Goal: Task Accomplishment & Management: Manage account settings

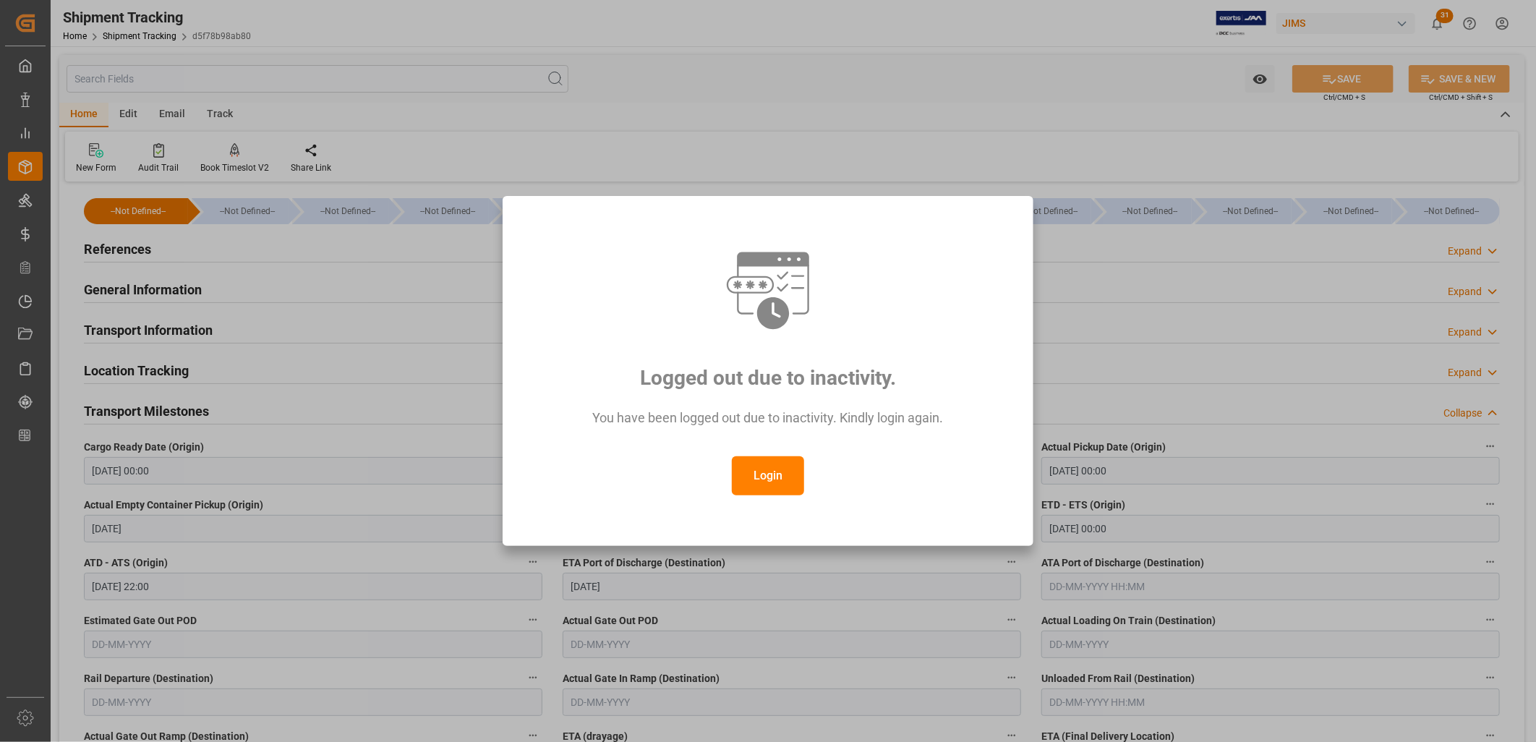
scroll to position [401, 0]
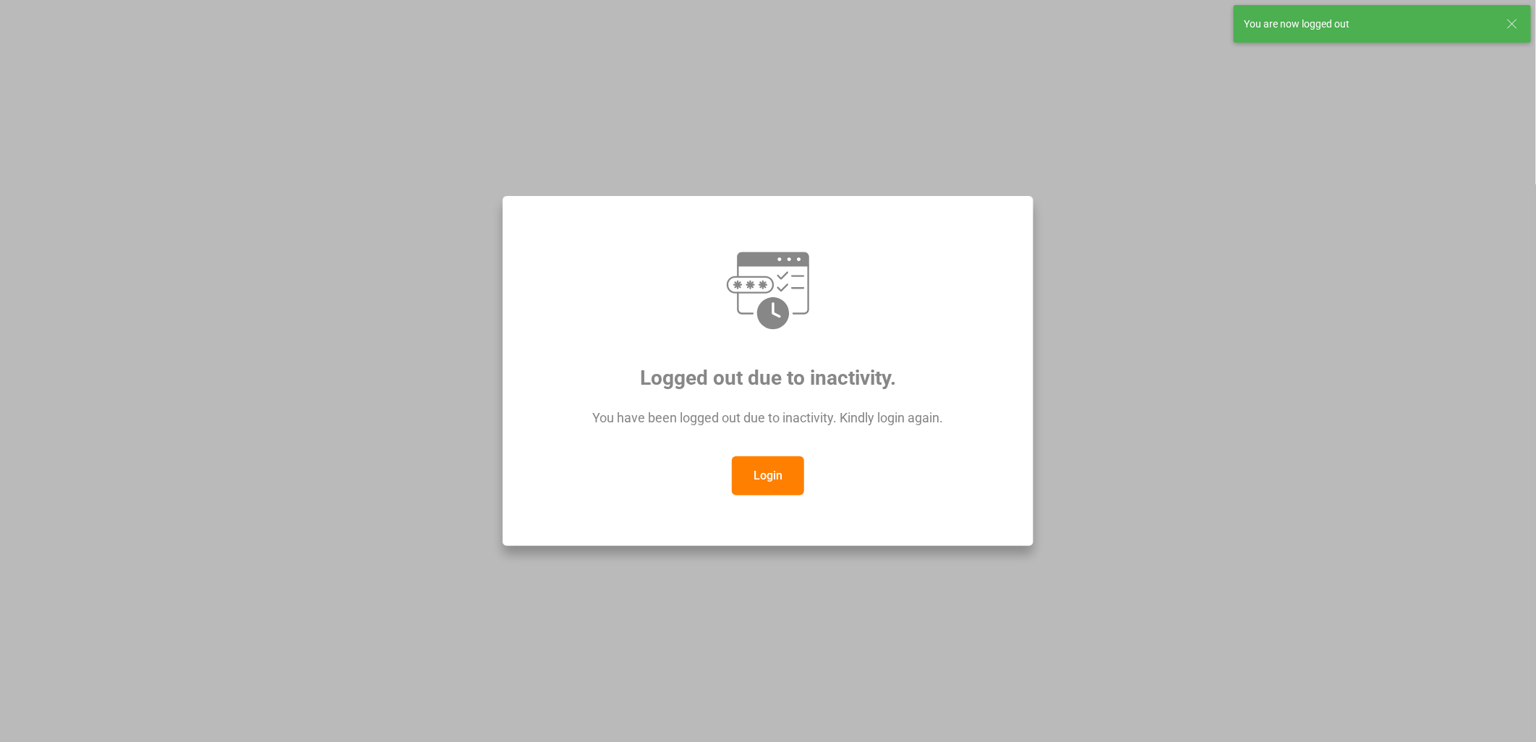
click at [756, 467] on button "Login" at bounding box center [768, 475] width 72 height 39
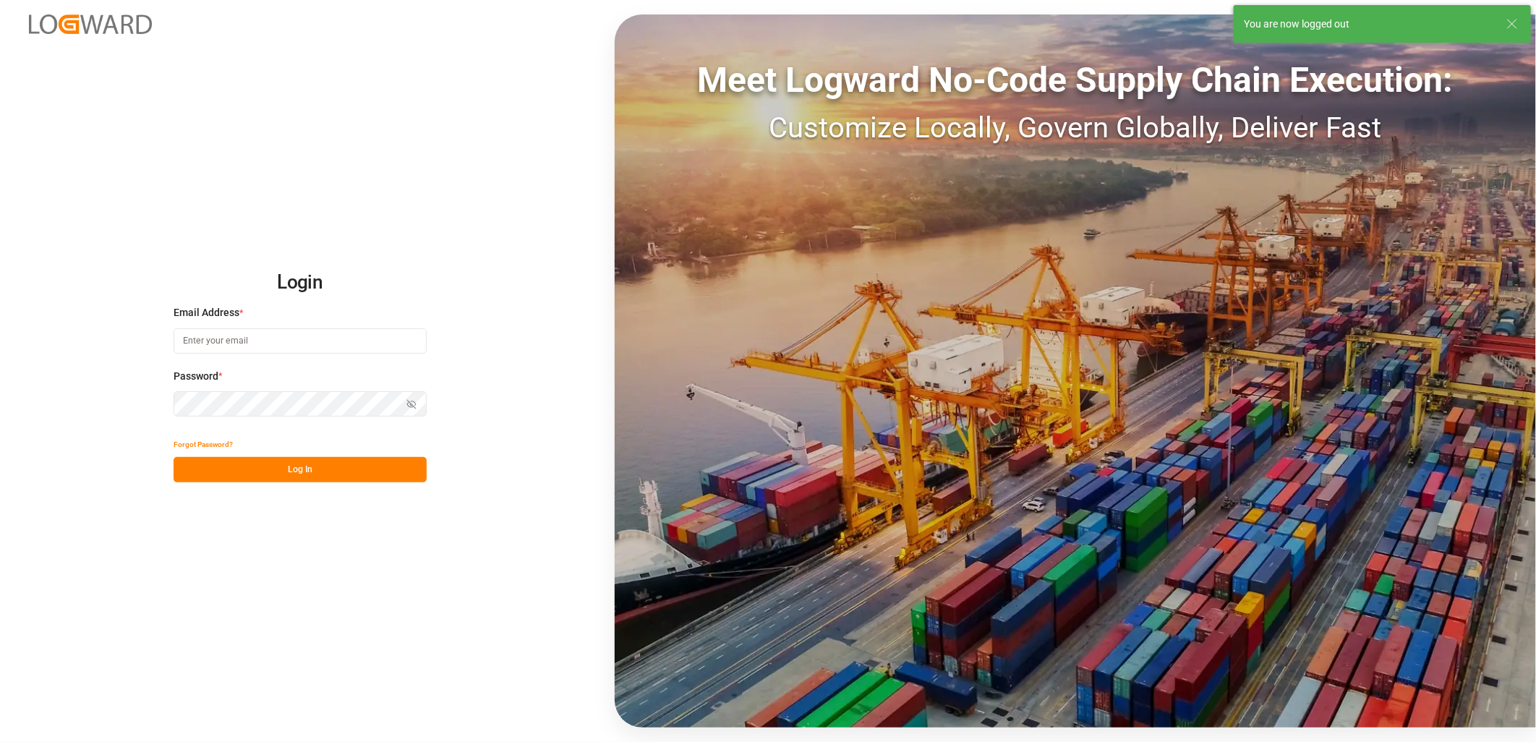
type input "[PERSON_NAME][EMAIL_ADDRESS][PERSON_NAME][DOMAIN_NAME]"
click at [285, 465] on button "Log In" at bounding box center [300, 469] width 253 height 25
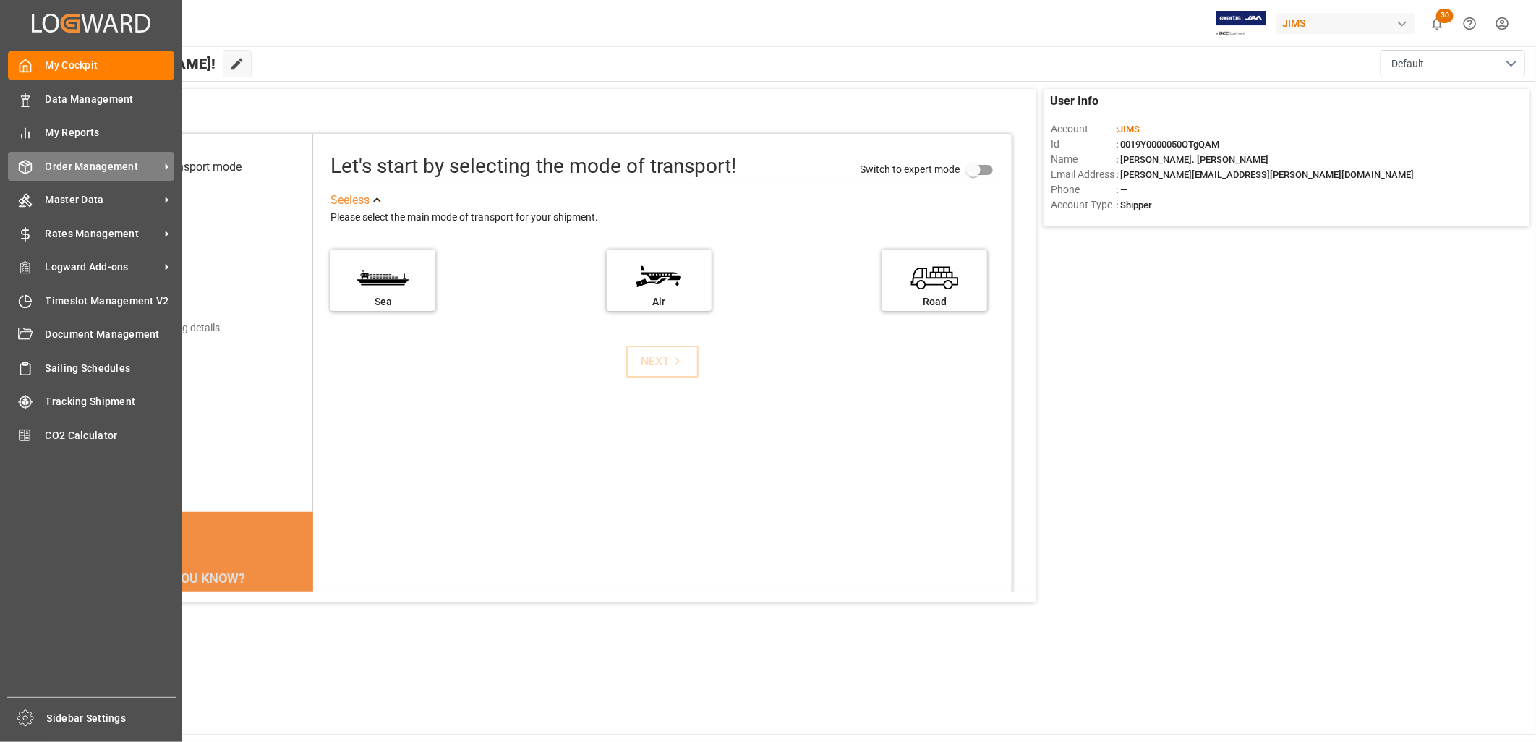
click at [73, 161] on span "Order Management" at bounding box center [103, 166] width 114 height 15
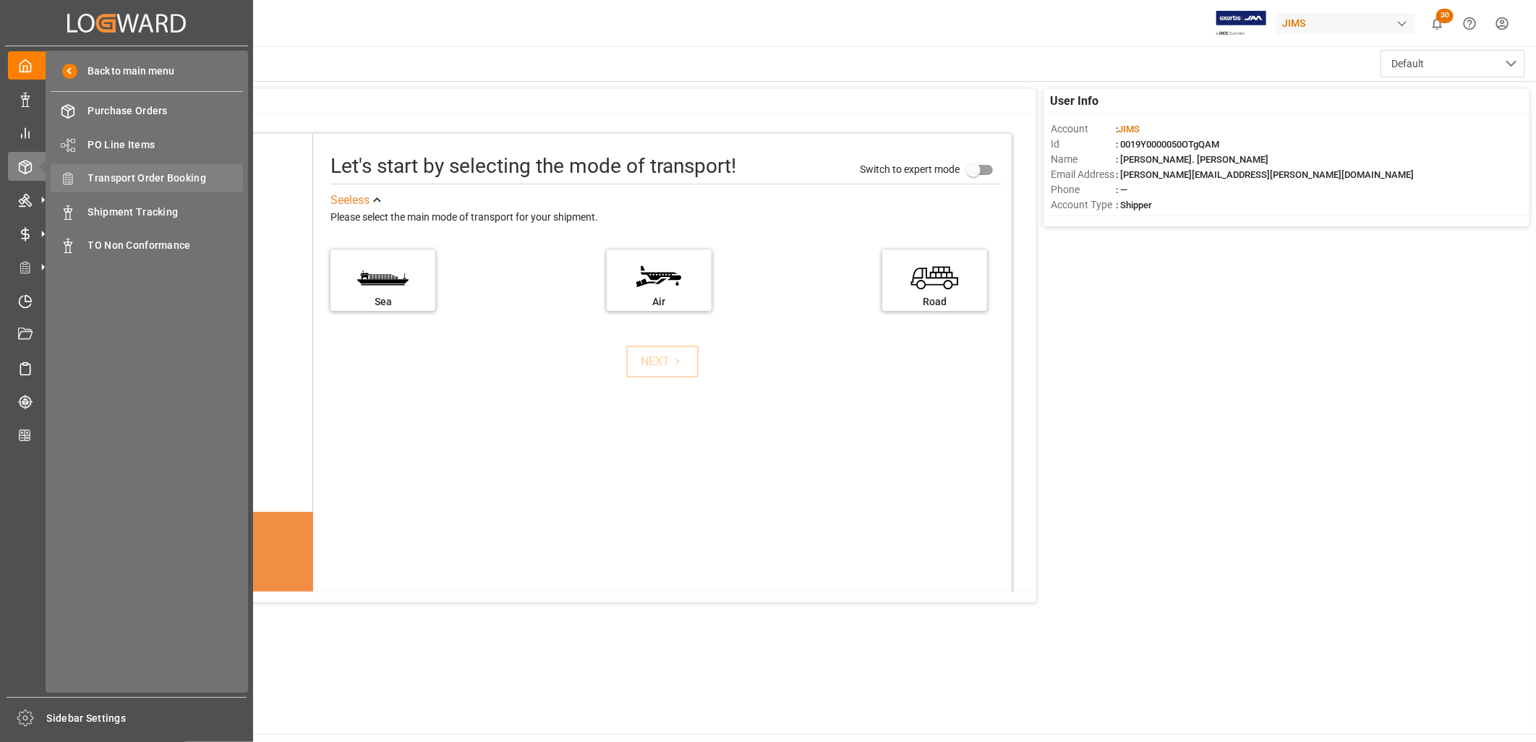
click at [162, 172] on span "Transport Order Booking" at bounding box center [166, 178] width 156 height 15
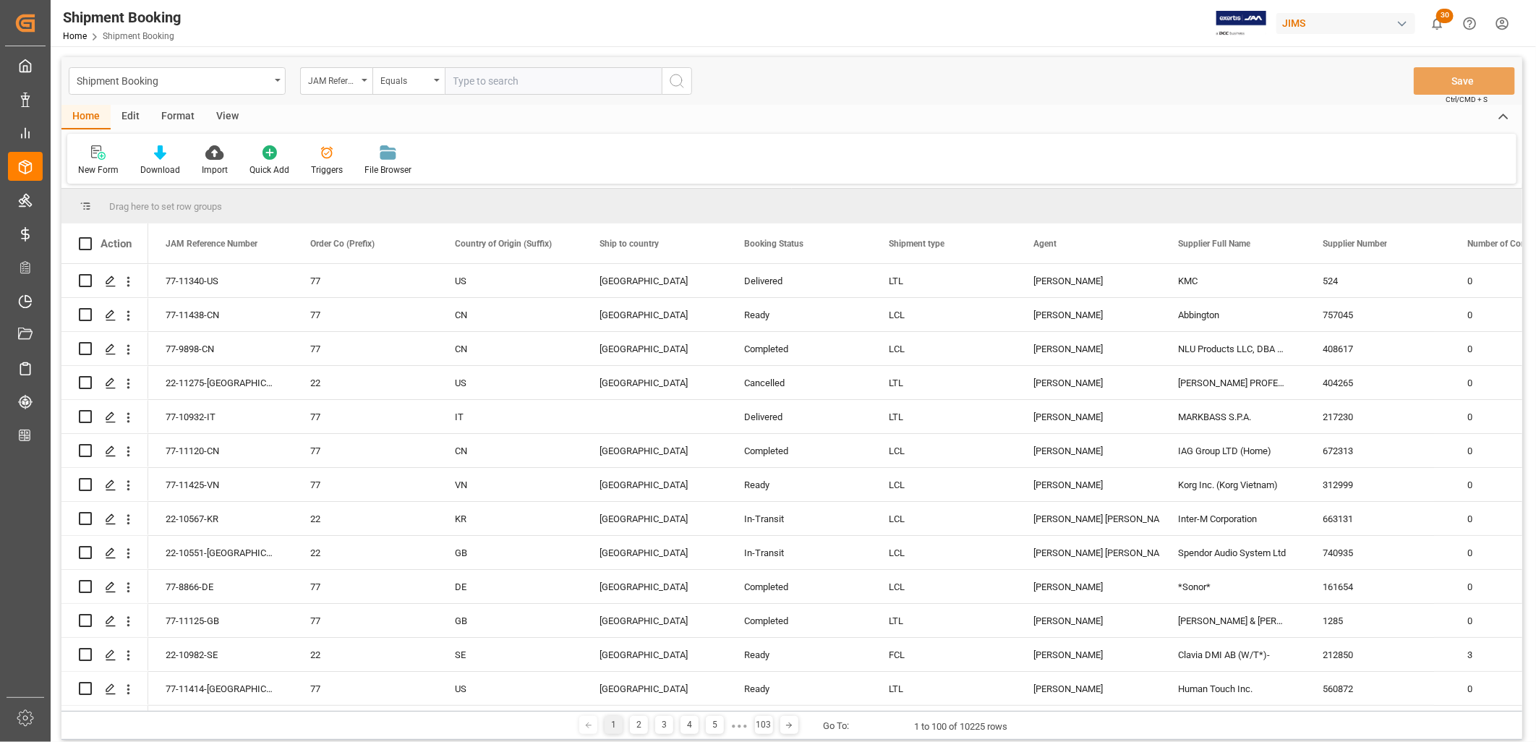
click at [461, 80] on input "text" at bounding box center [553, 80] width 217 height 27
type input "22-9796-ID"
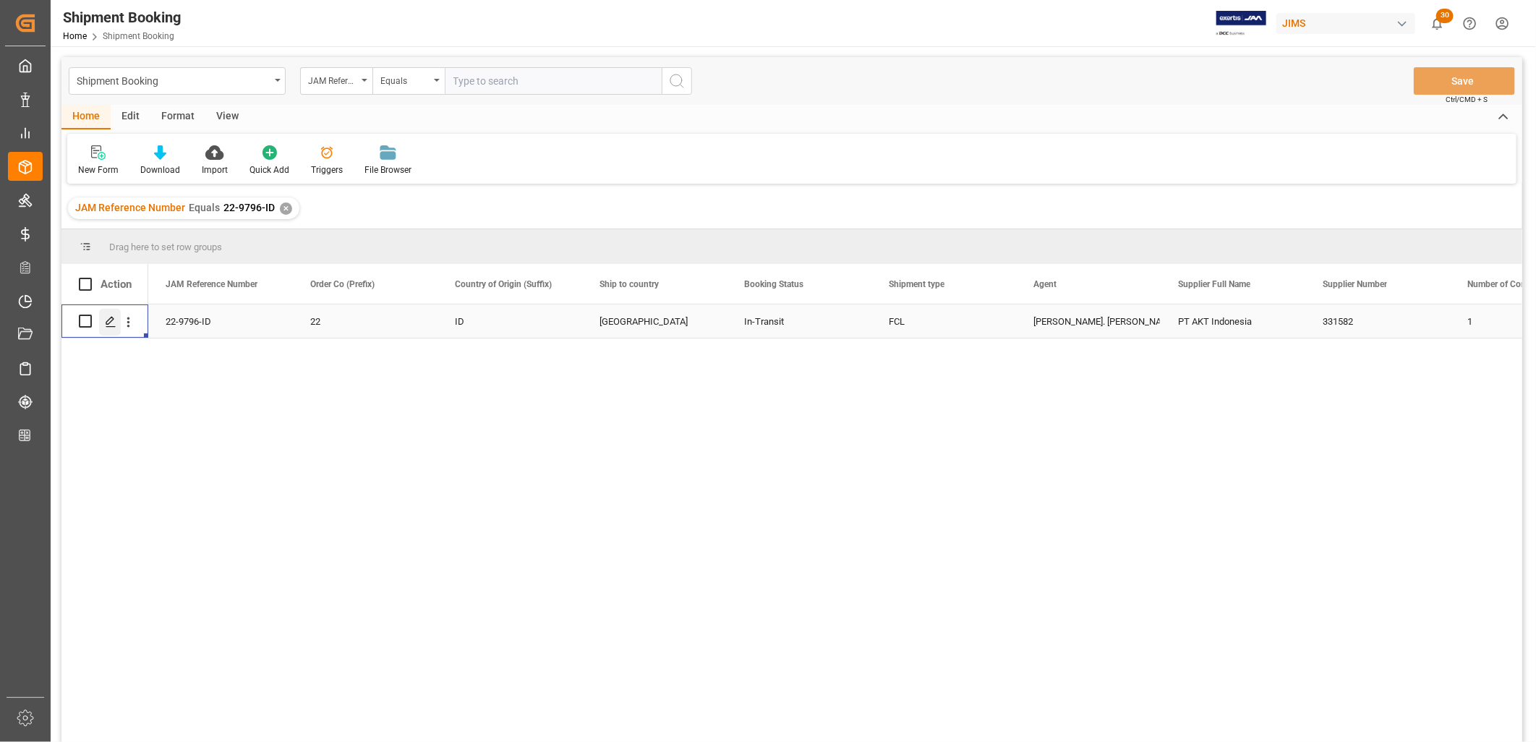
click at [110, 318] on polygon "Press SPACE to select this row." at bounding box center [109, 320] width 7 height 7
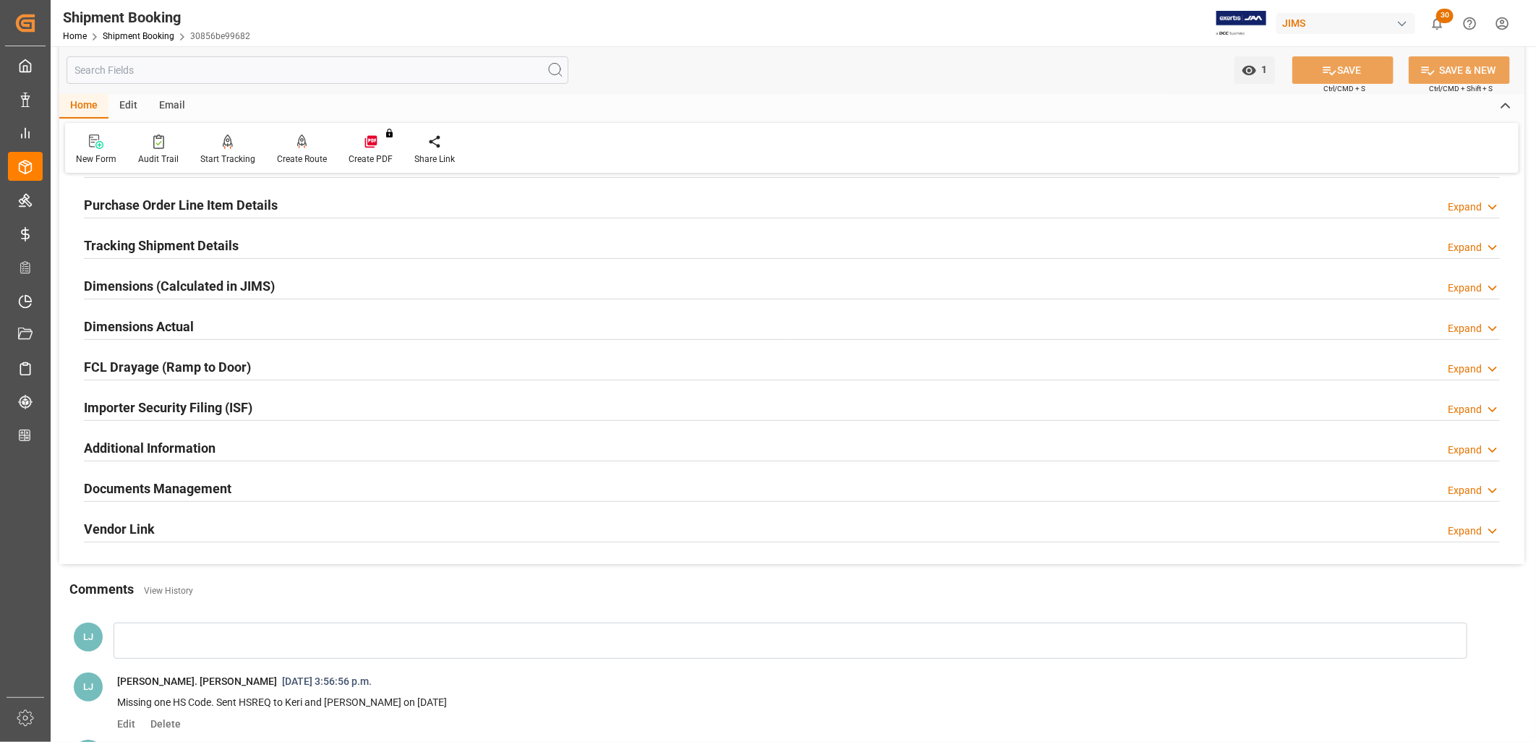
scroll to position [241, 0]
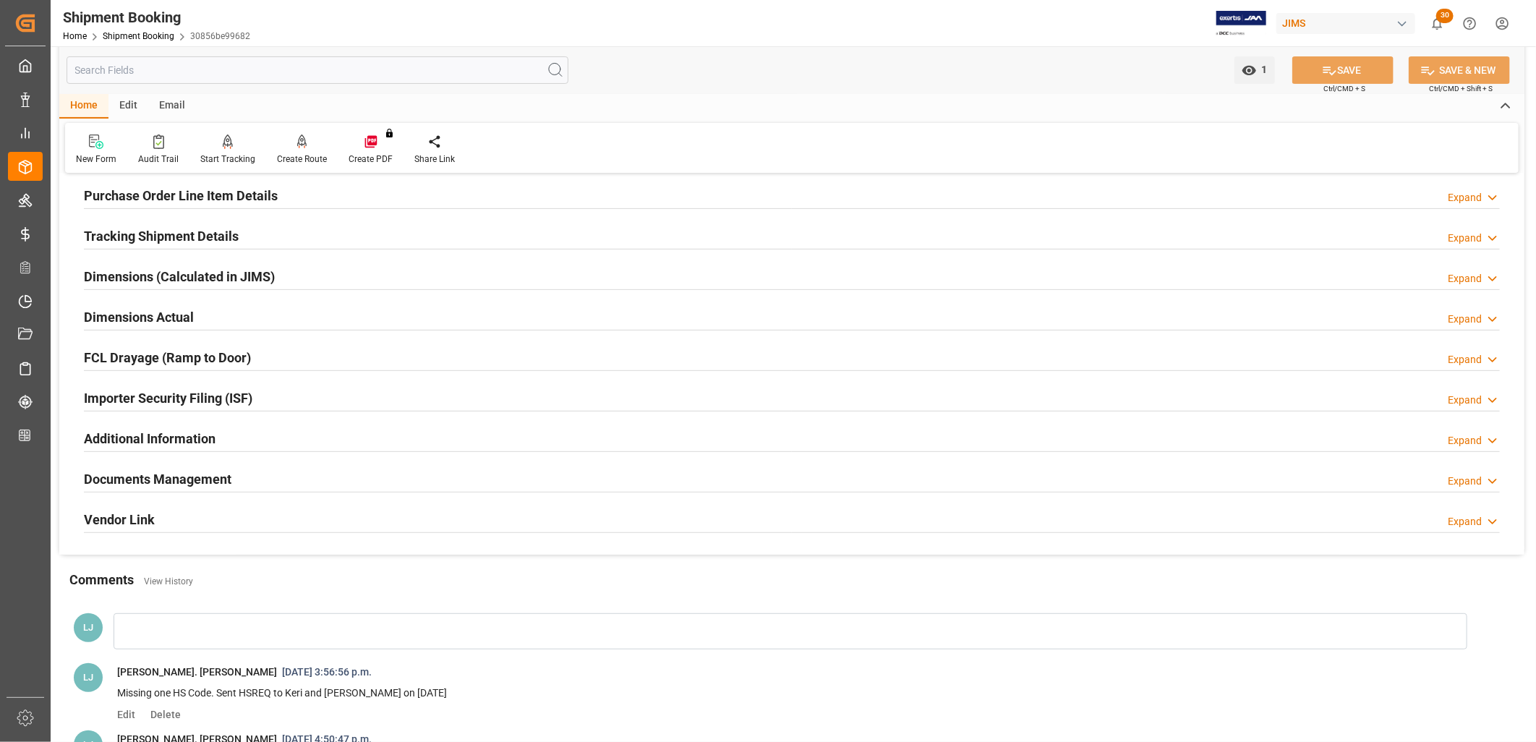
click at [223, 478] on h2 "Documents Management" at bounding box center [158, 479] width 148 height 20
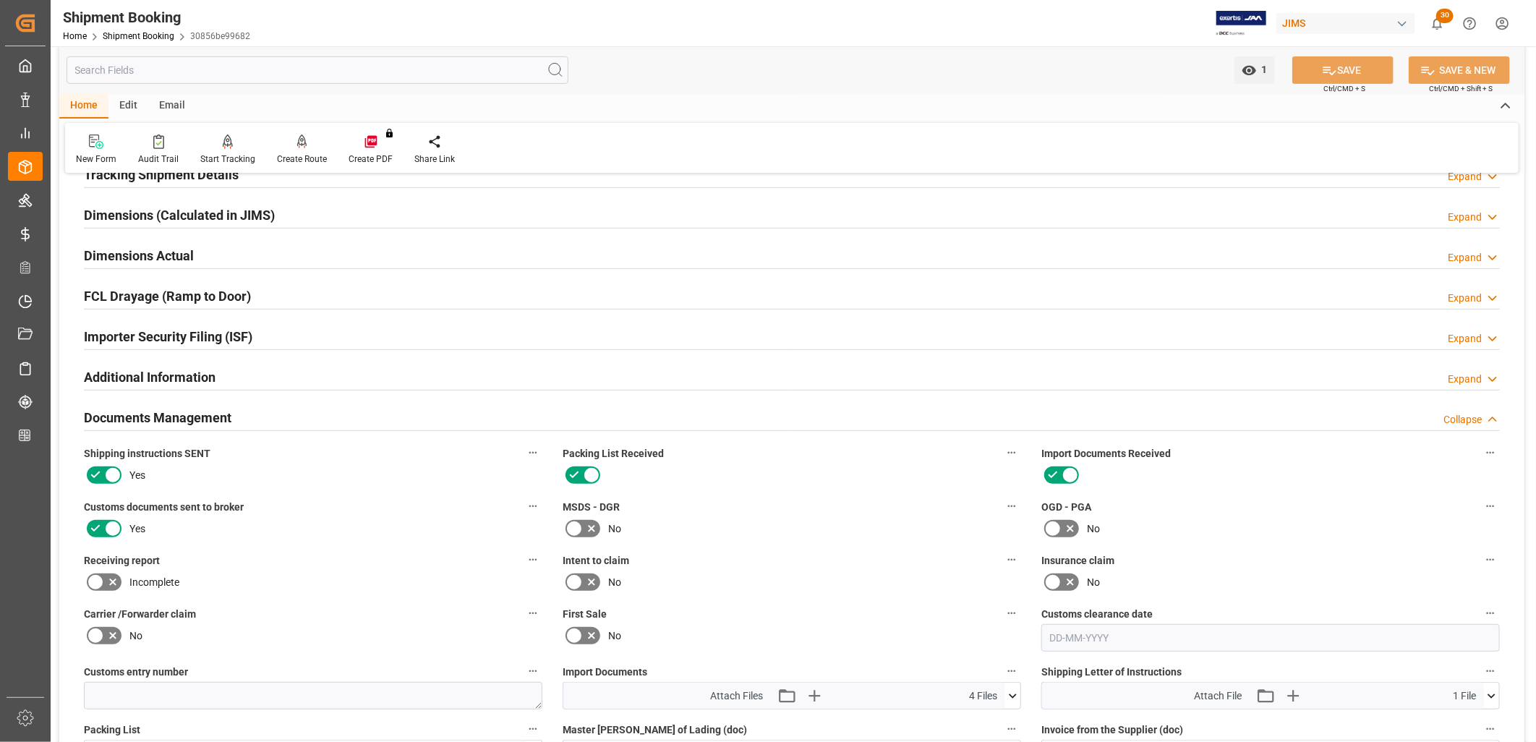
scroll to position [562, 0]
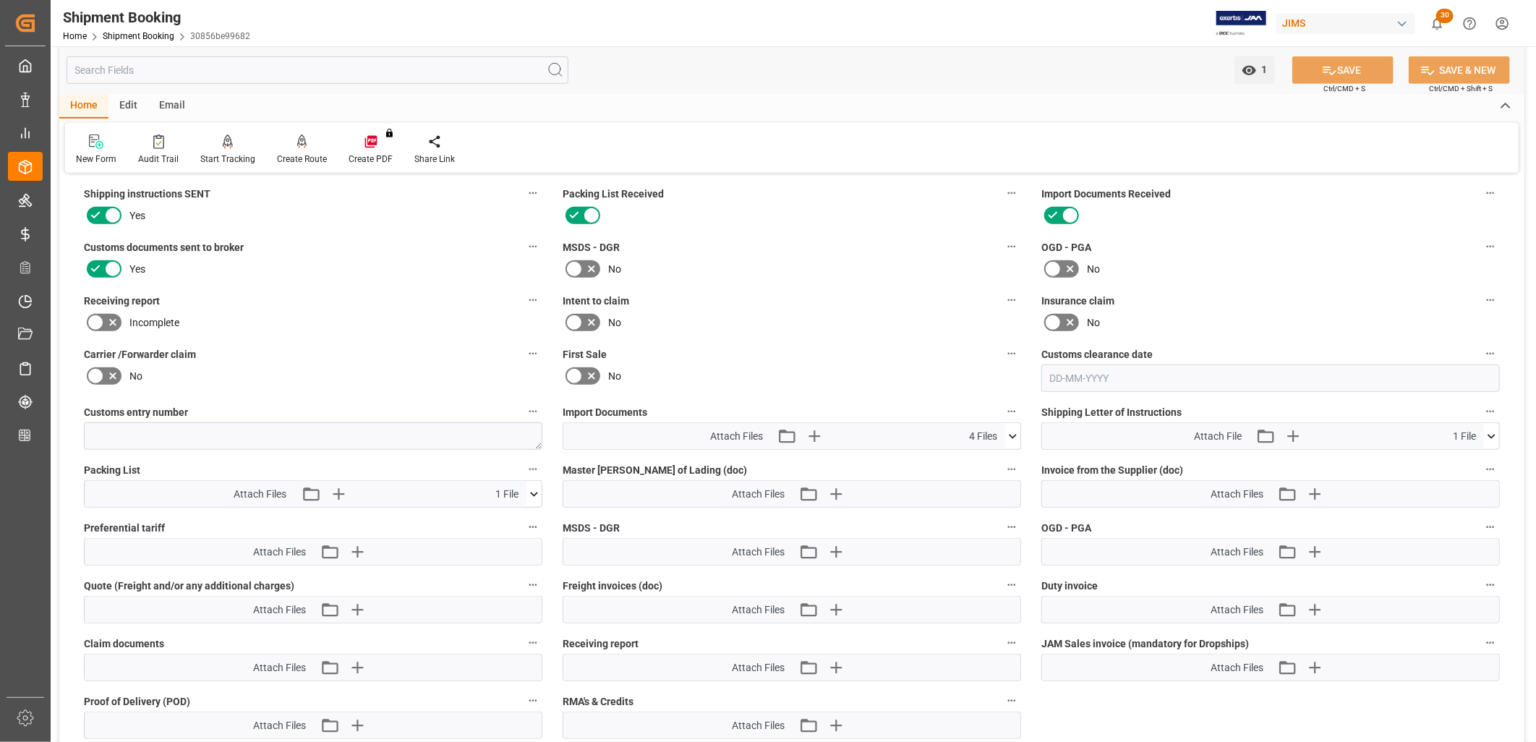
click at [1011, 435] on icon at bounding box center [1012, 436] width 15 height 15
click at [816, 430] on icon "button" at bounding box center [814, 436] width 23 height 23
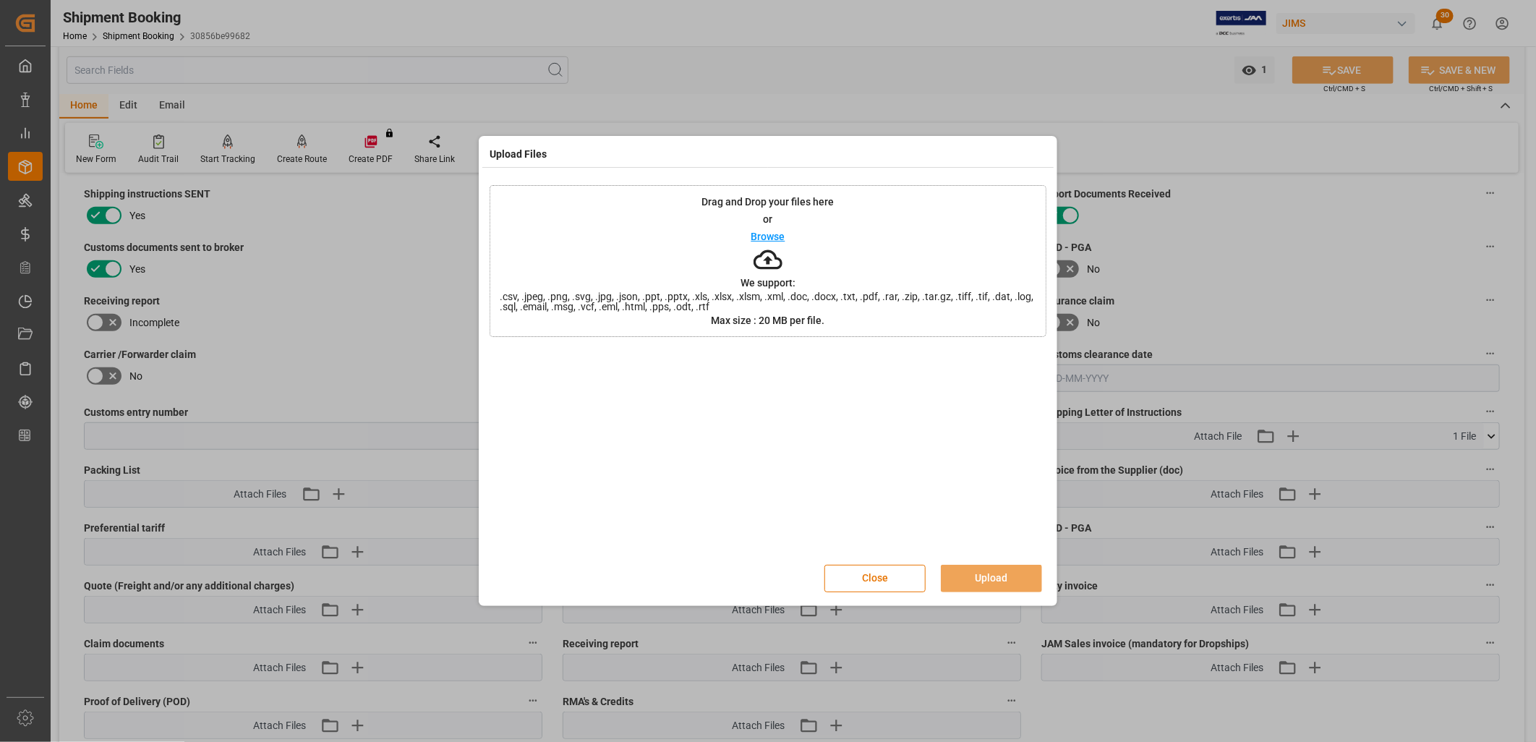
click at [775, 234] on p "Browse" at bounding box center [768, 236] width 34 height 10
click at [984, 577] on button "Upload" at bounding box center [991, 578] width 101 height 27
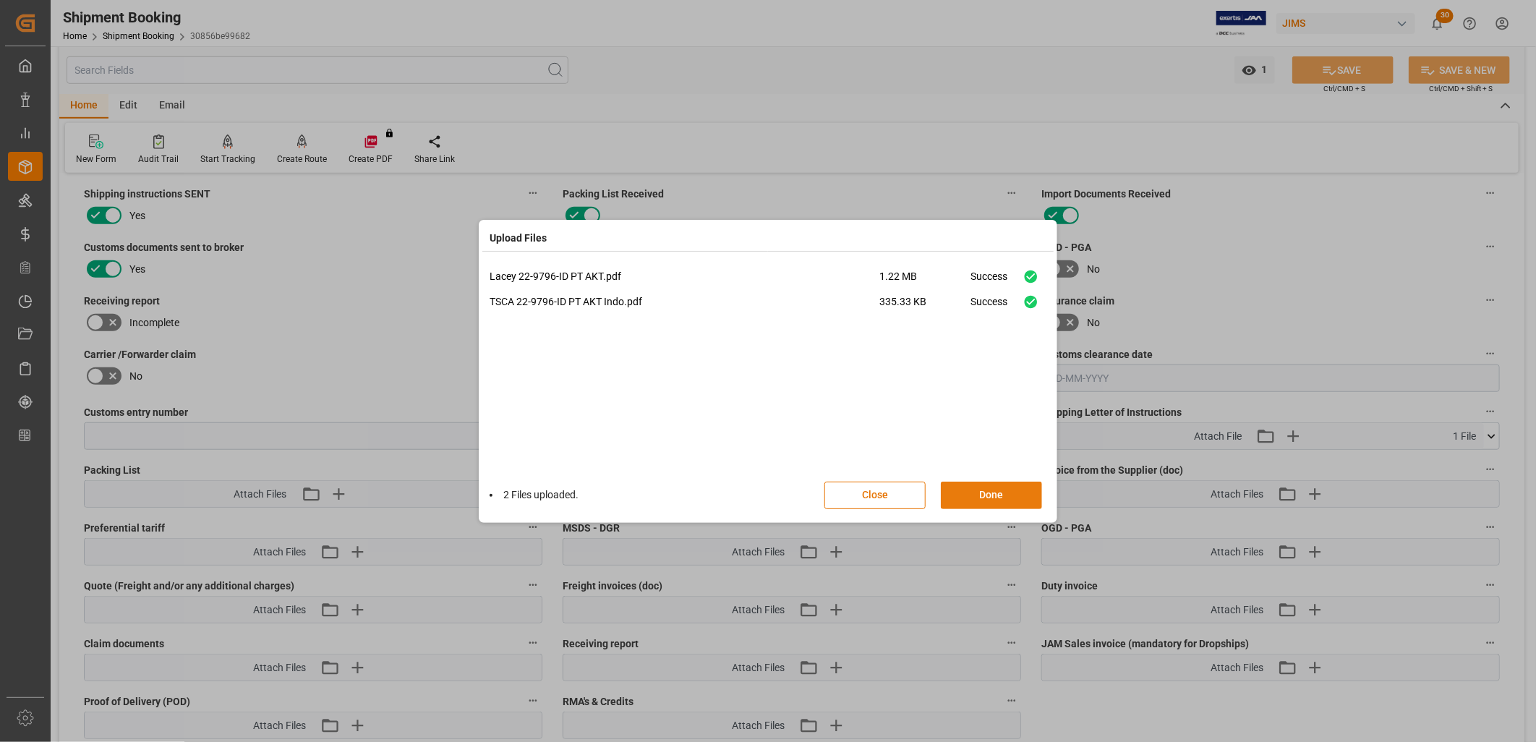
click at [1010, 495] on button "Done" at bounding box center [991, 495] width 101 height 27
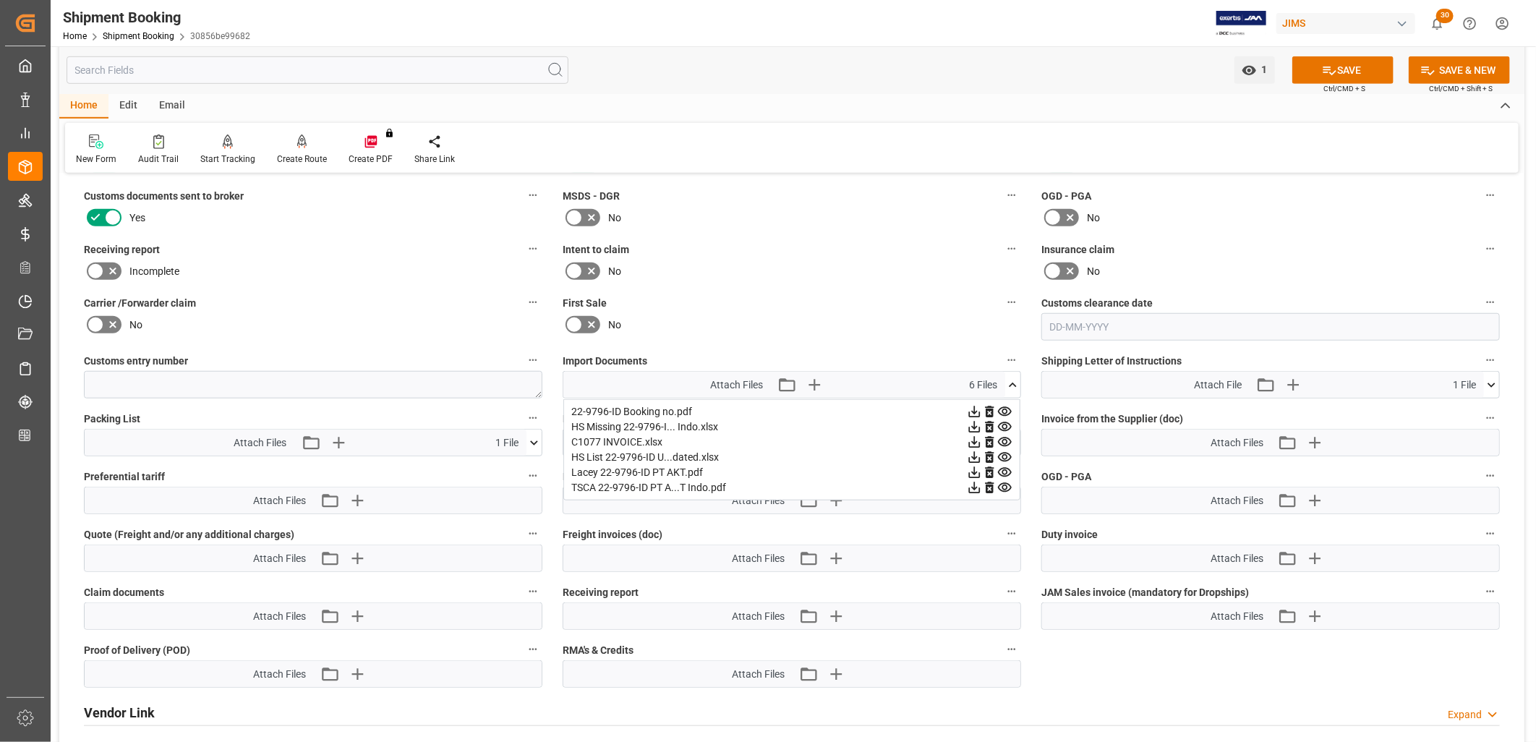
scroll to position [642, 0]
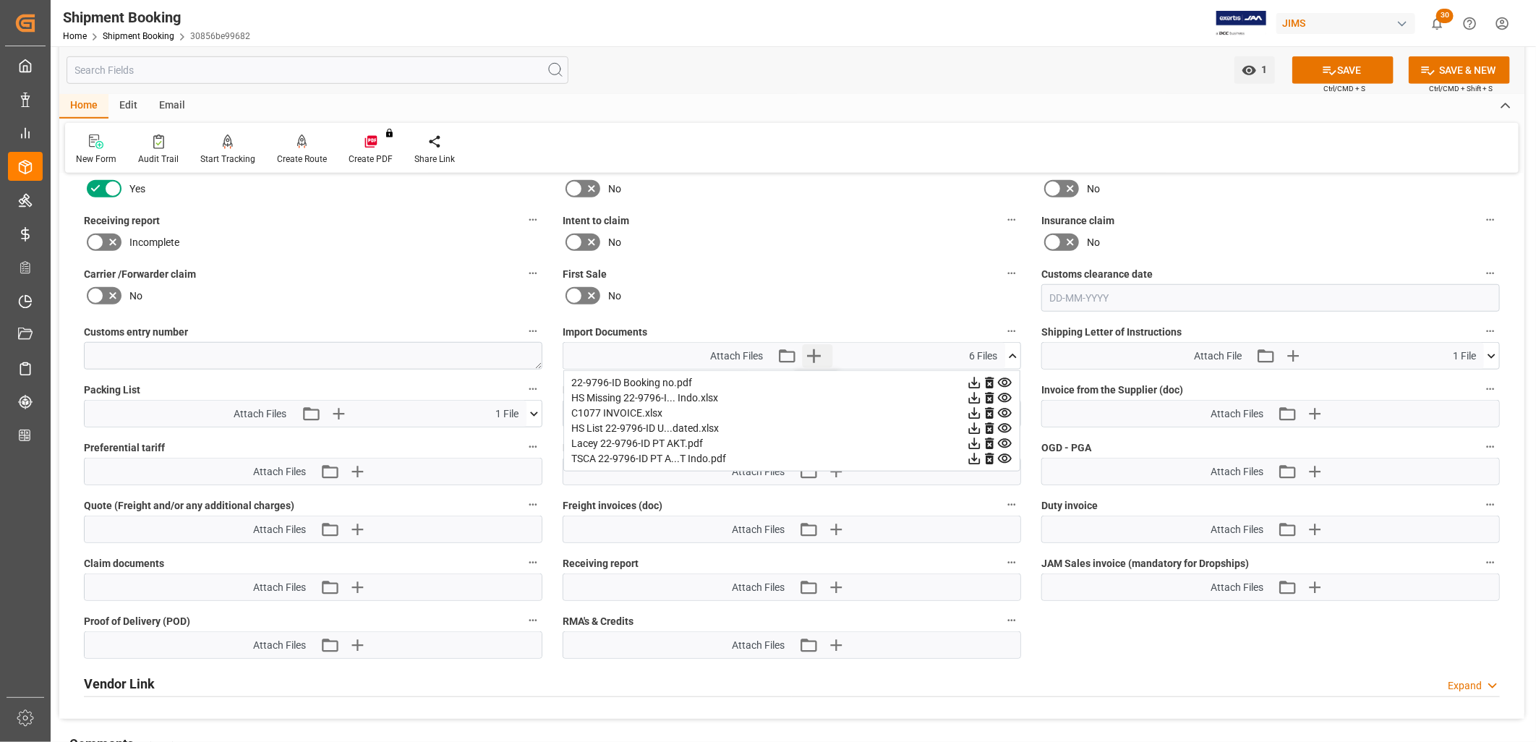
click at [815, 351] on icon "button" at bounding box center [814, 356] width 14 height 14
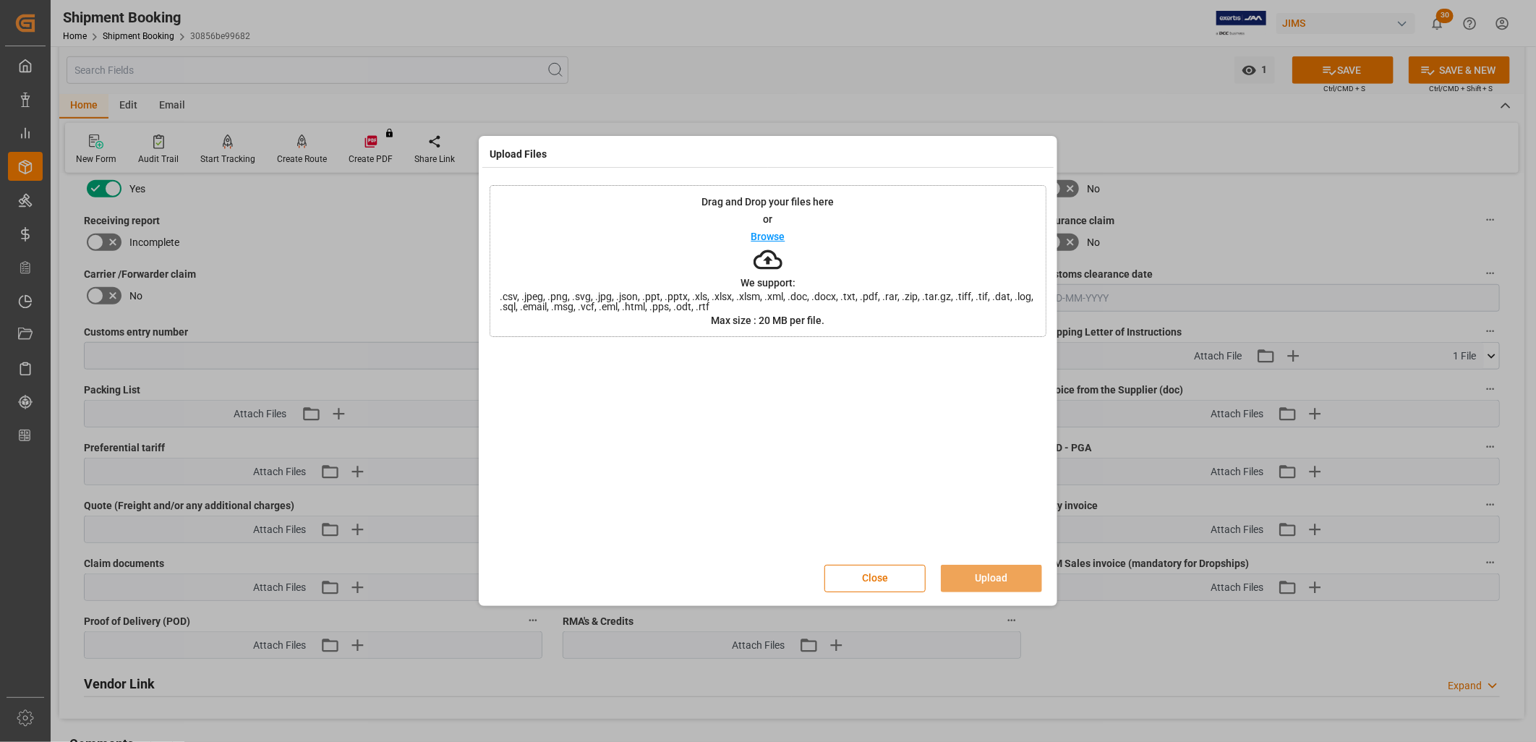
click at [778, 234] on p "Browse" at bounding box center [768, 236] width 34 height 10
click at [1008, 569] on button "Upload" at bounding box center [991, 578] width 101 height 27
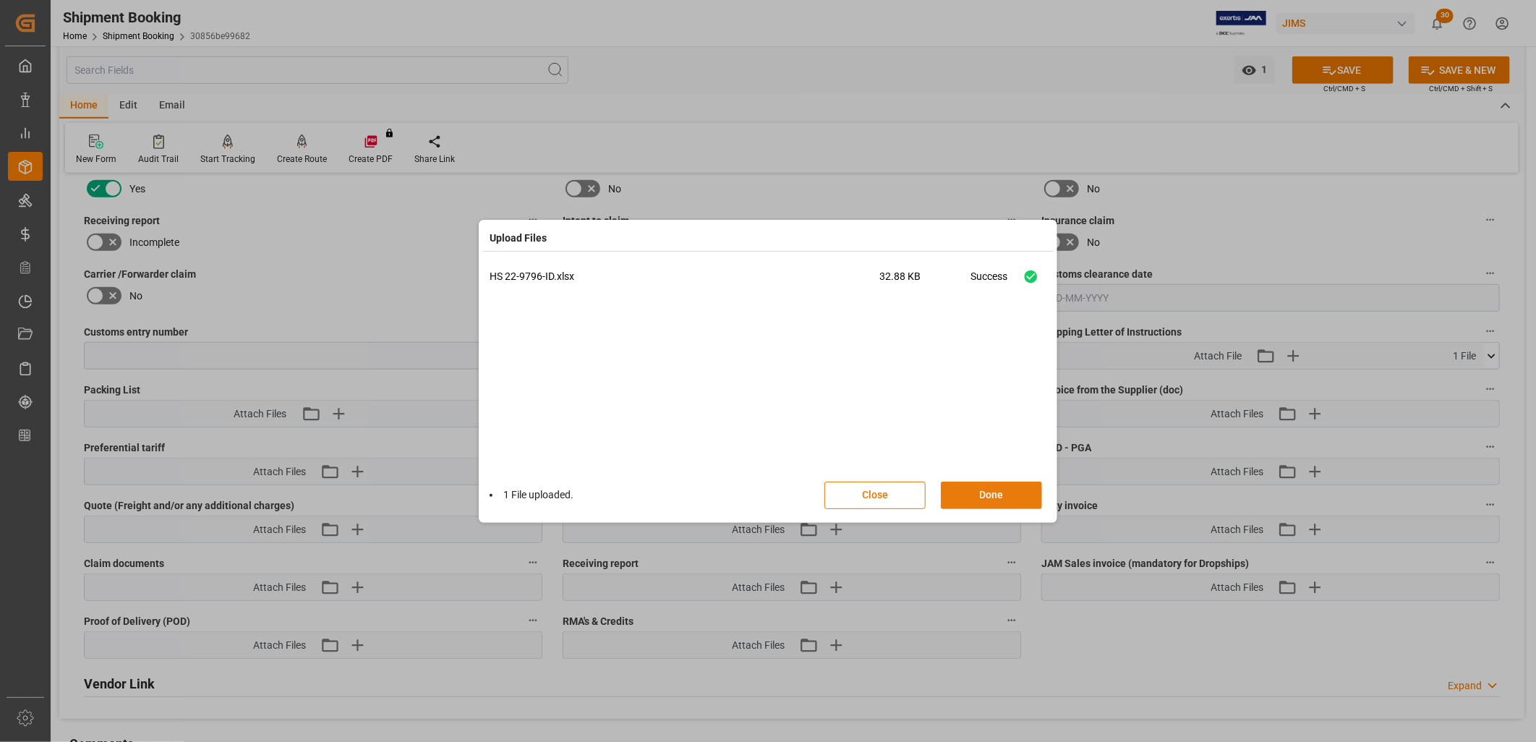
click at [1006, 495] on button "Done" at bounding box center [991, 495] width 101 height 27
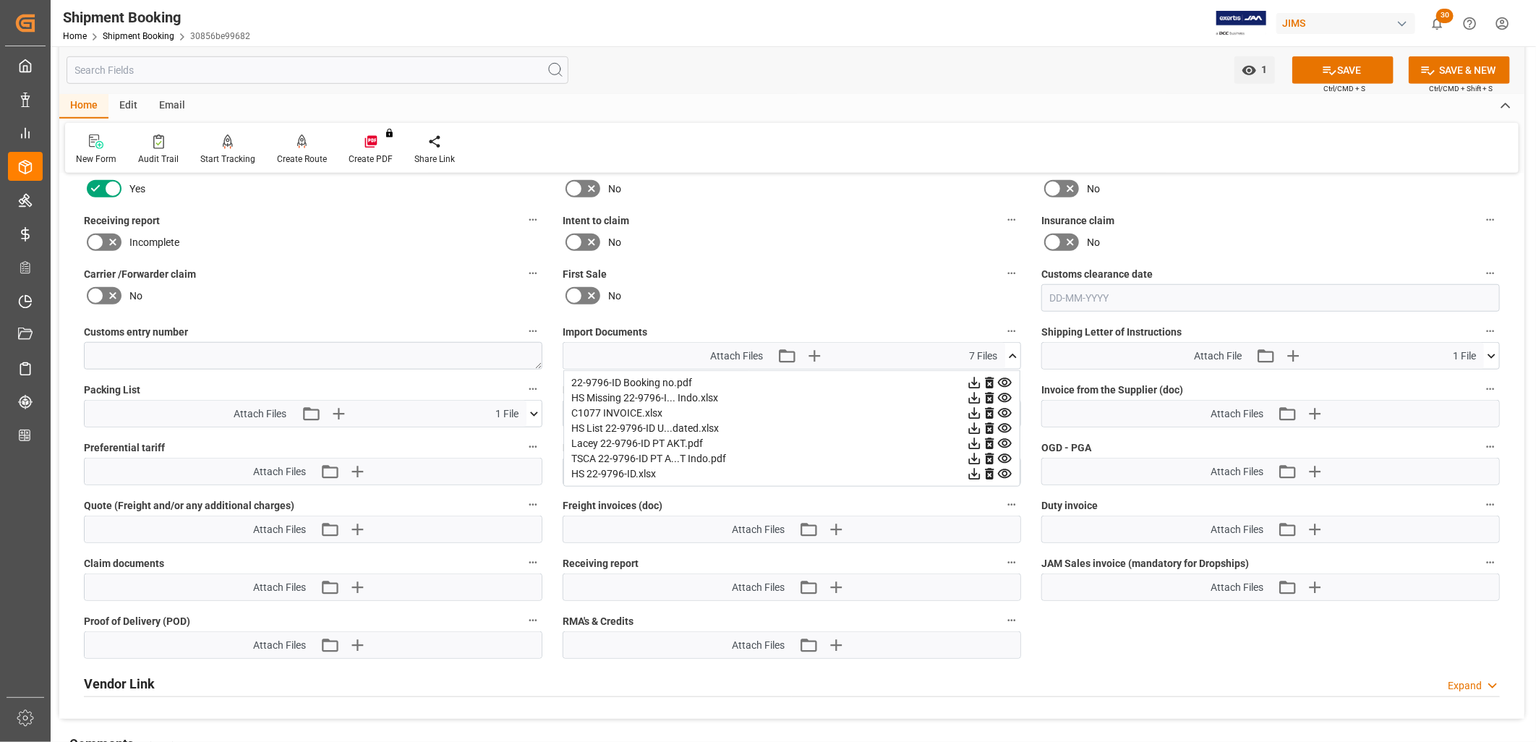
scroll to position [723, 0]
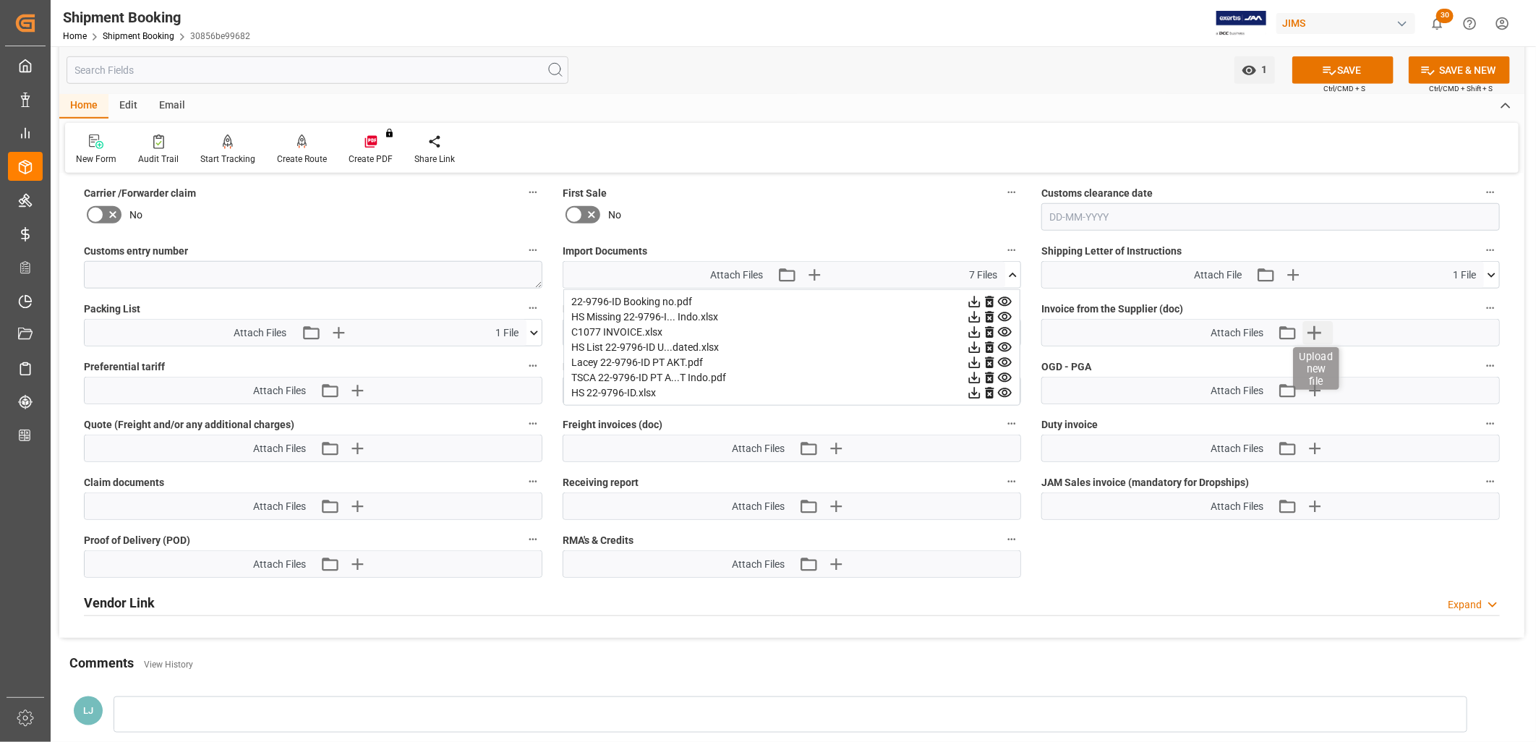
click at [1315, 328] on icon "button" at bounding box center [1315, 333] width 14 height 14
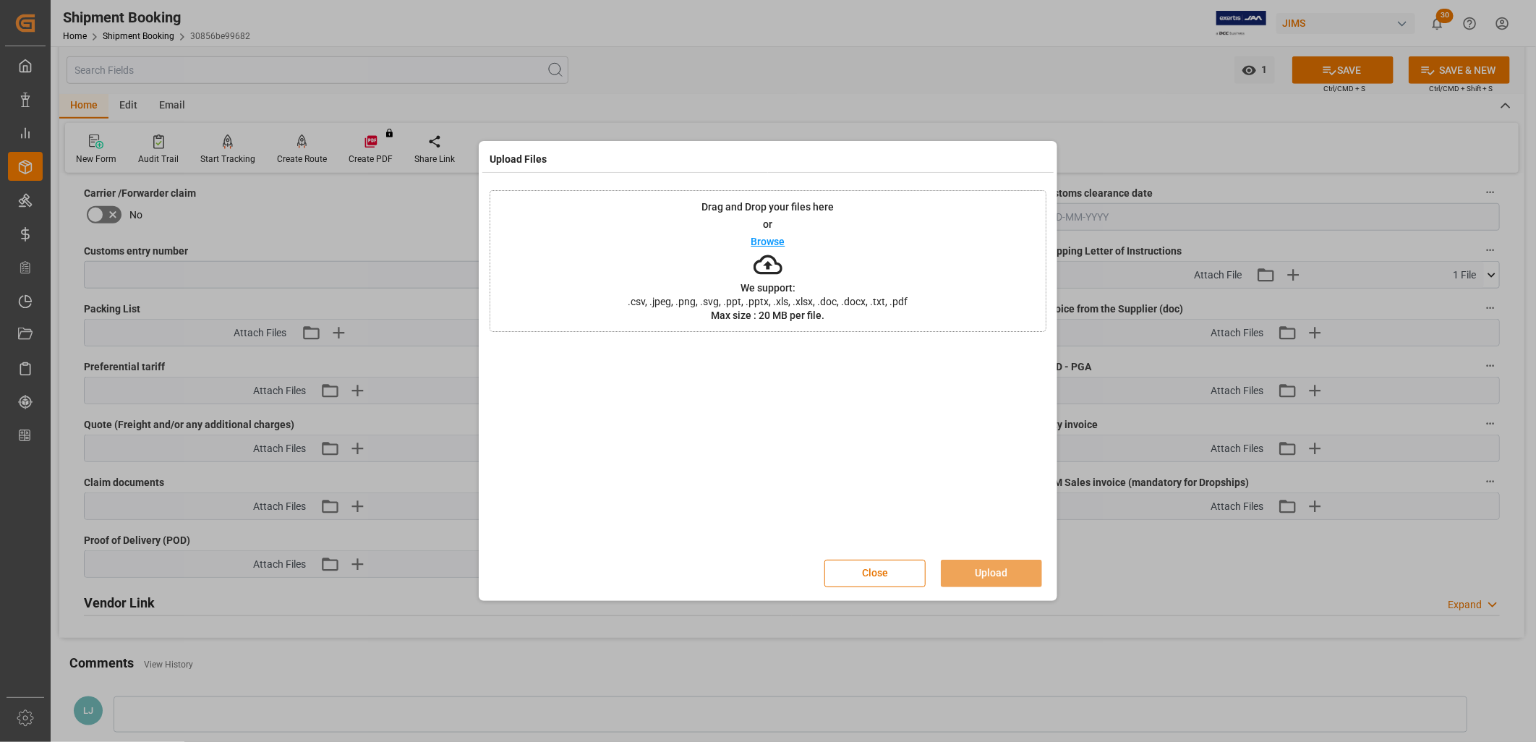
click at [782, 239] on p "Browse" at bounding box center [768, 242] width 34 height 10
click at [995, 574] on button "Upload" at bounding box center [991, 573] width 101 height 27
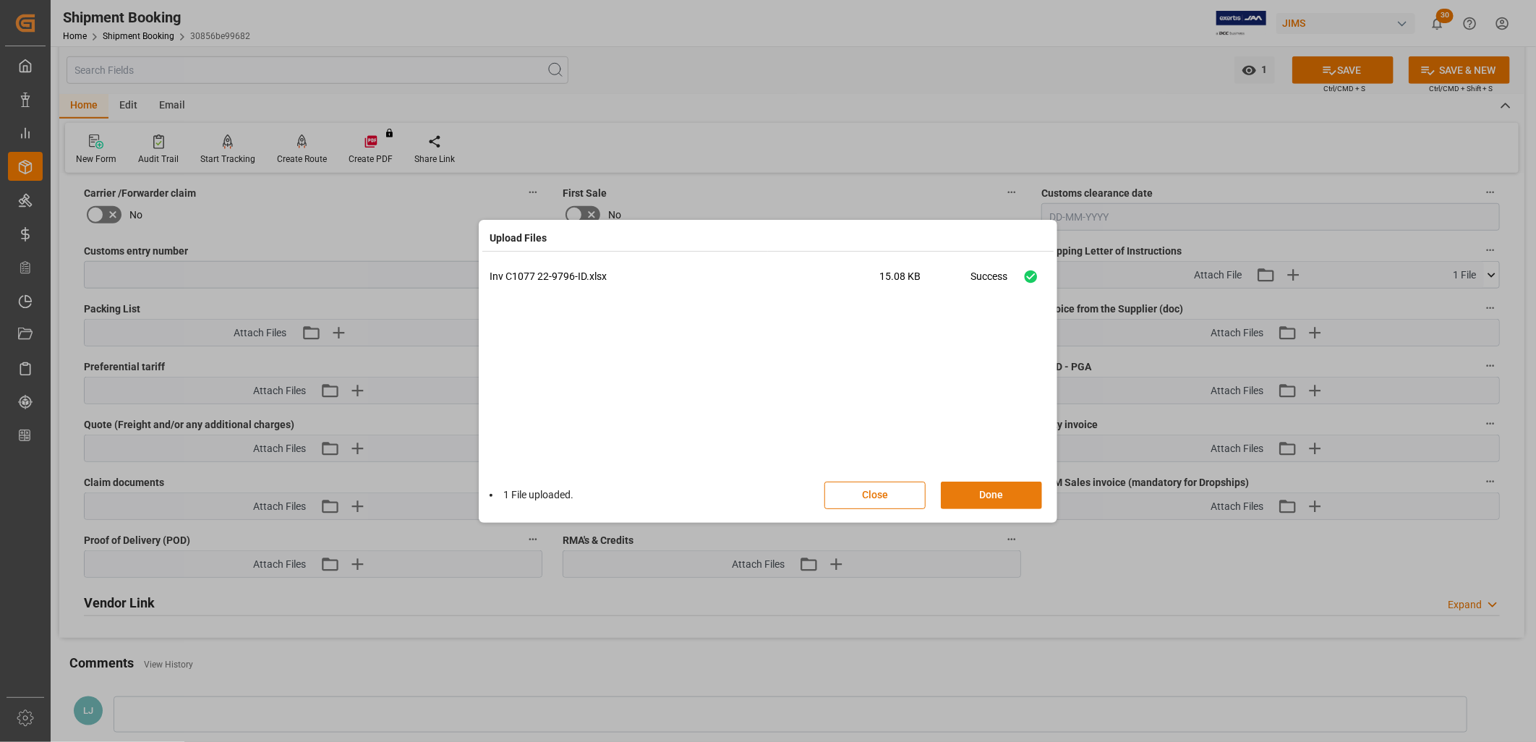
click at [987, 489] on button "Done" at bounding box center [991, 495] width 101 height 27
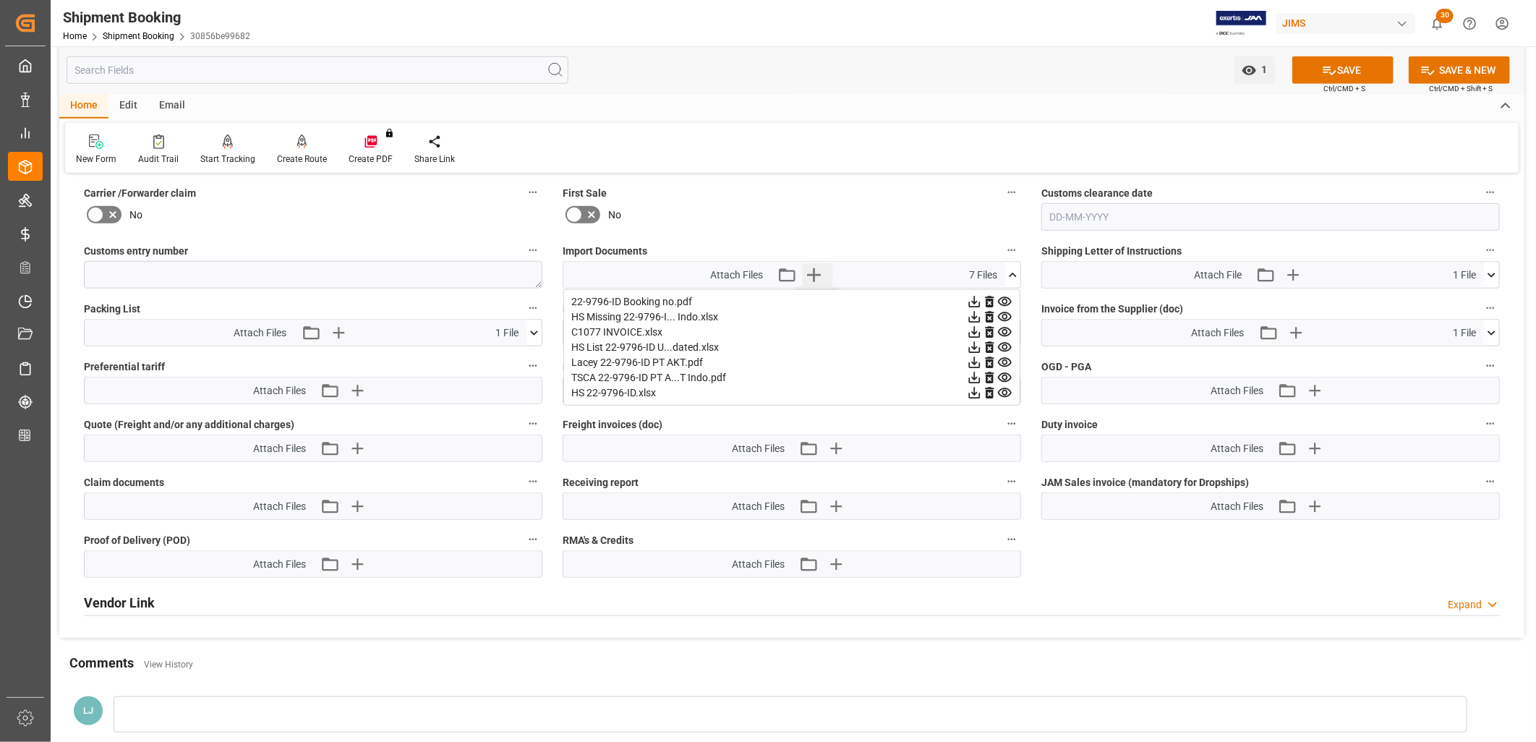
click at [815, 272] on icon "button" at bounding box center [814, 274] width 23 height 23
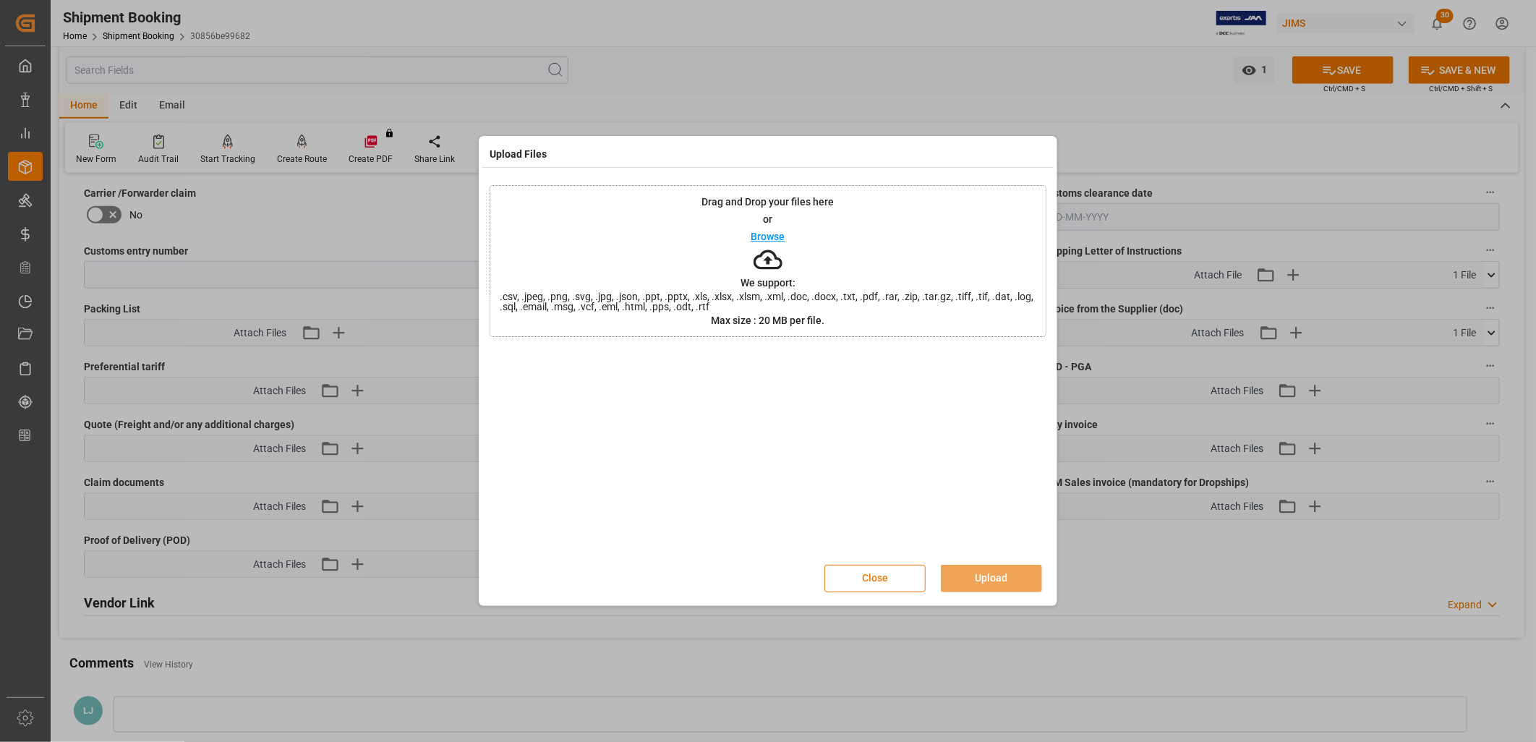
click at [877, 569] on button "Close" at bounding box center [875, 578] width 101 height 27
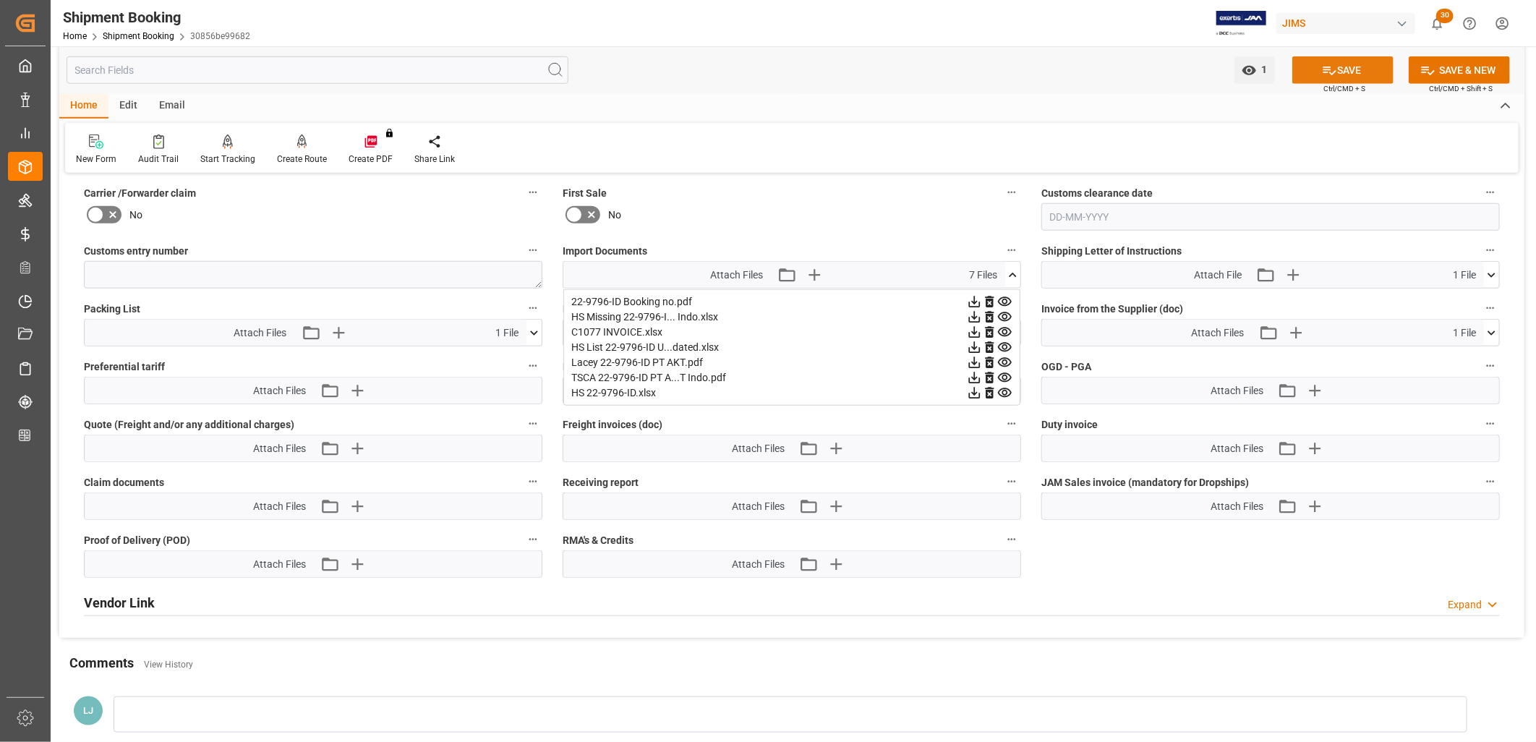
click at [1317, 66] on button "SAVE" at bounding box center [1342, 69] width 101 height 27
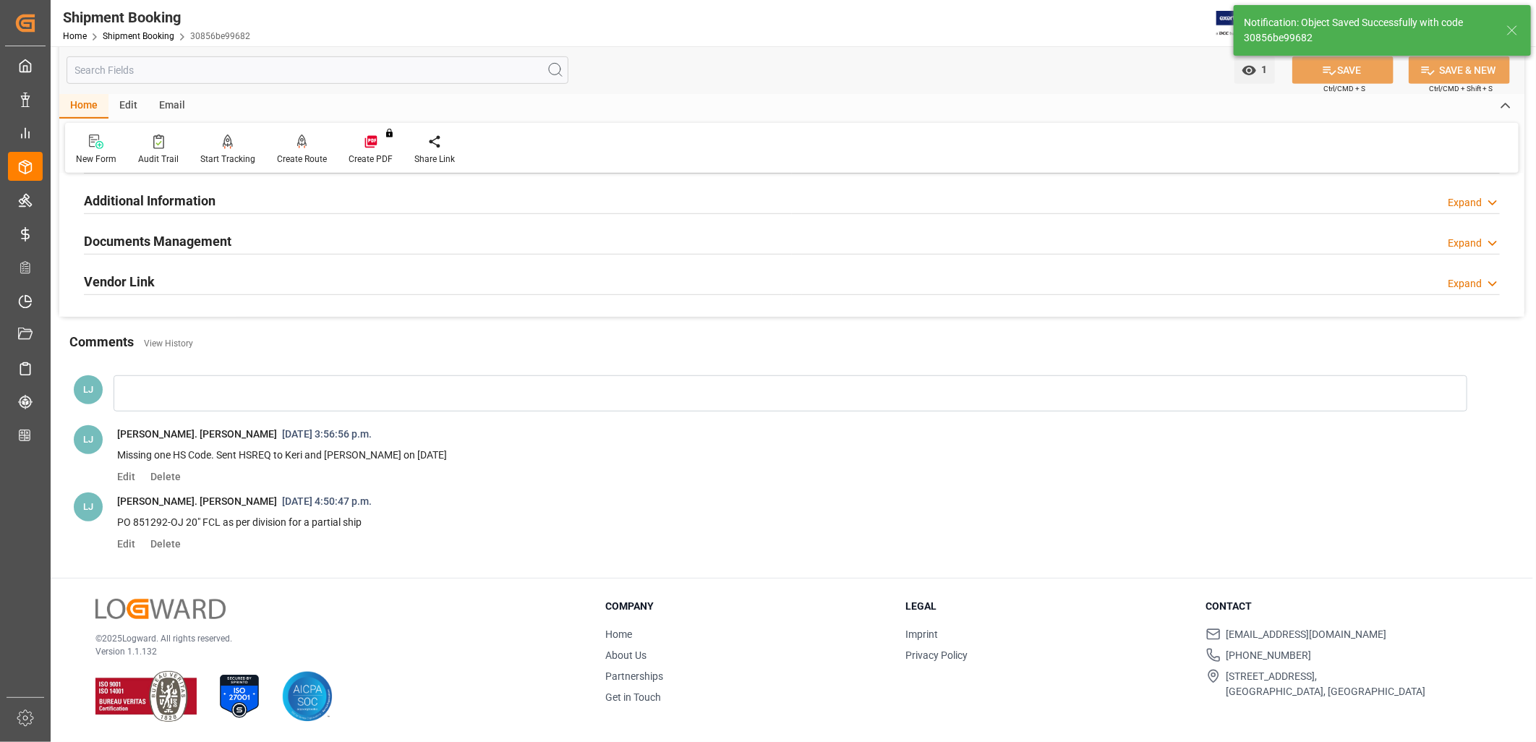
scroll to position [161, 0]
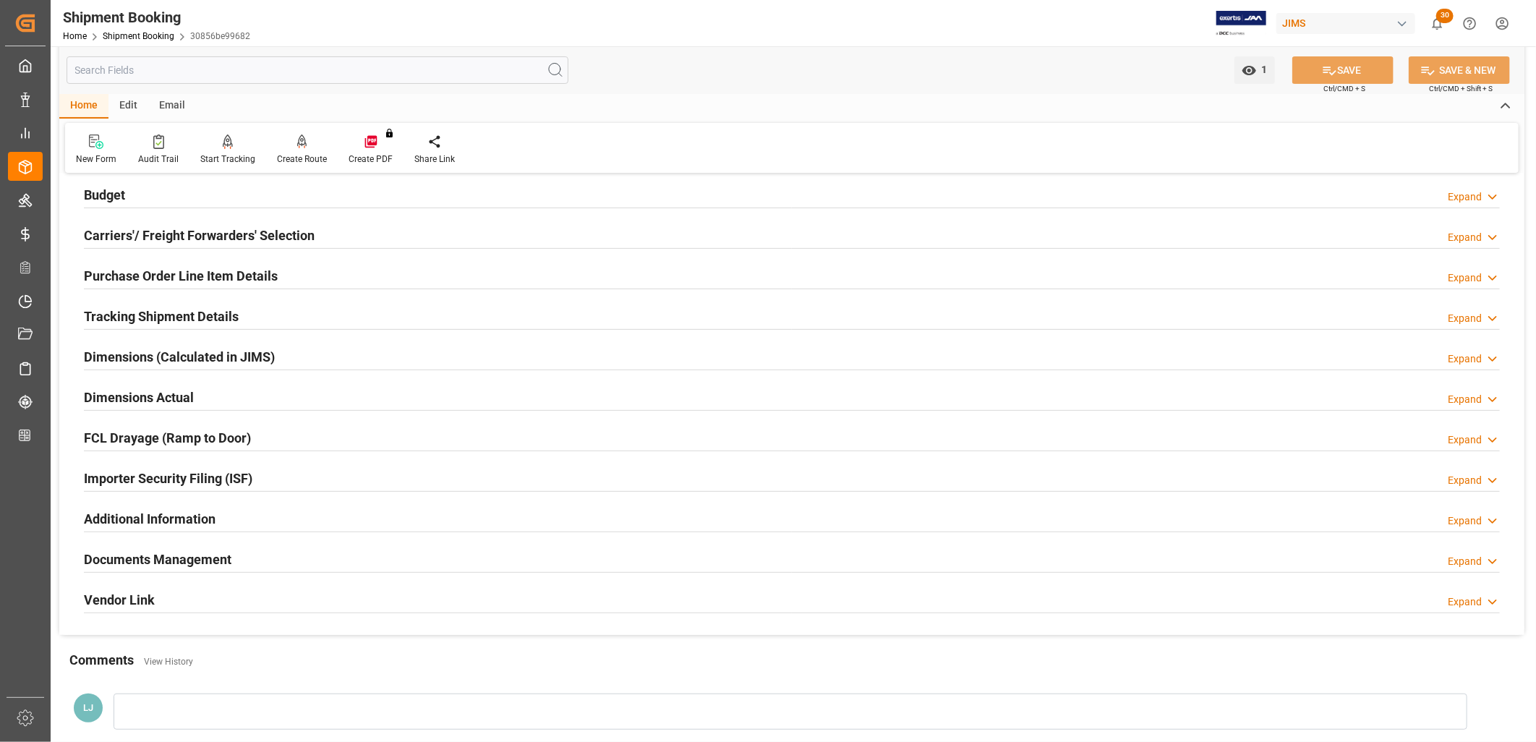
click at [205, 271] on h2 "Purchase Order Line Item Details" at bounding box center [181, 276] width 194 height 20
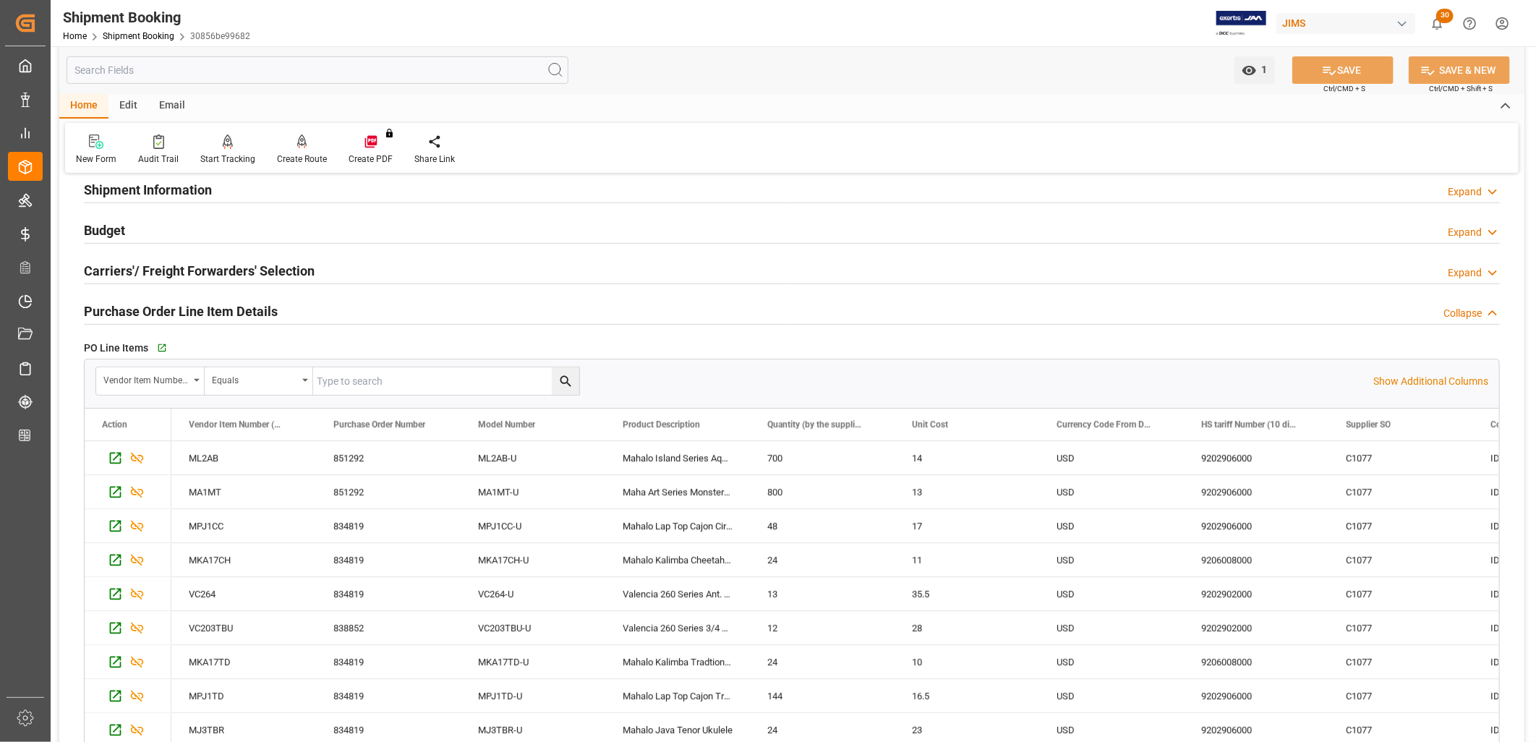
scroll to position [110, 0]
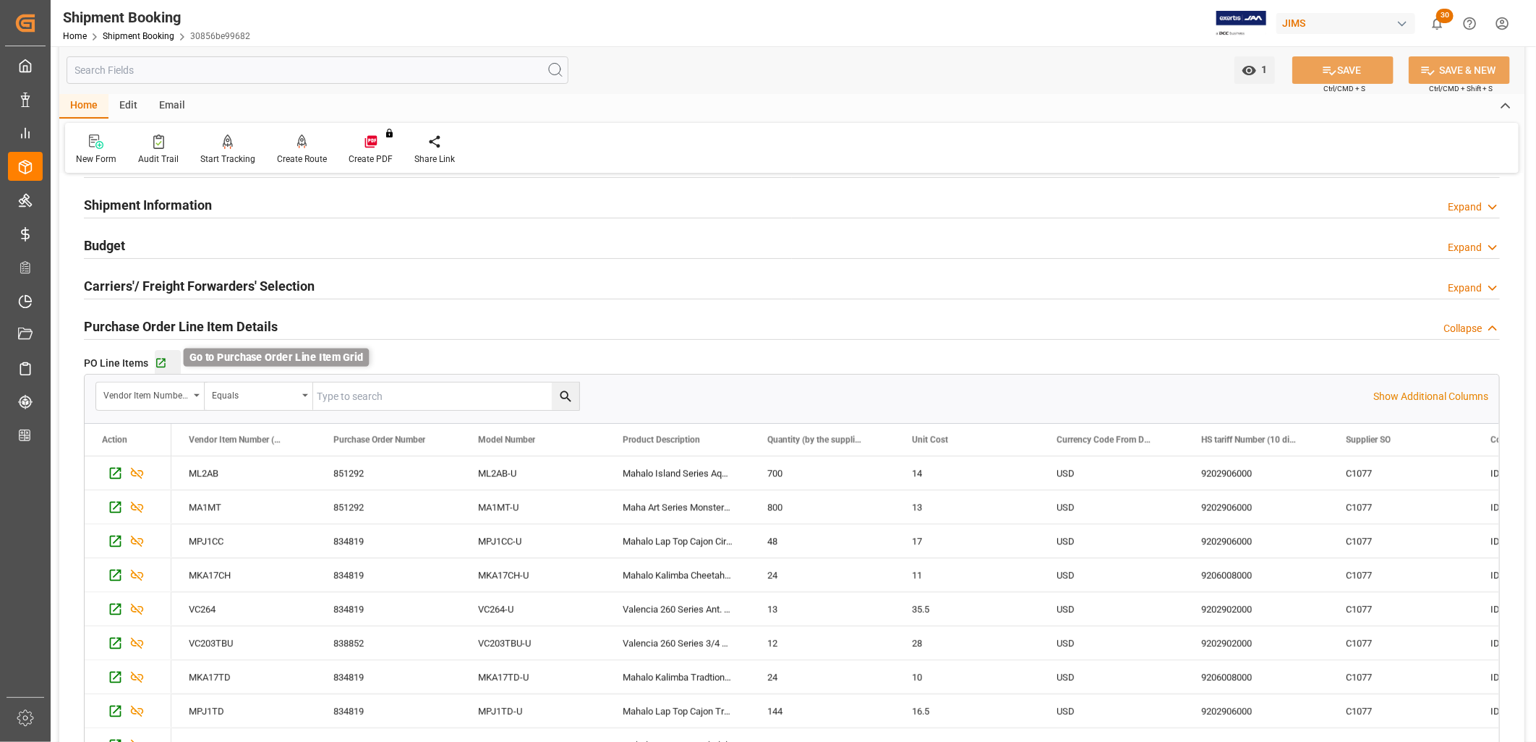
click at [161, 362] on icon "button" at bounding box center [160, 363] width 9 height 9
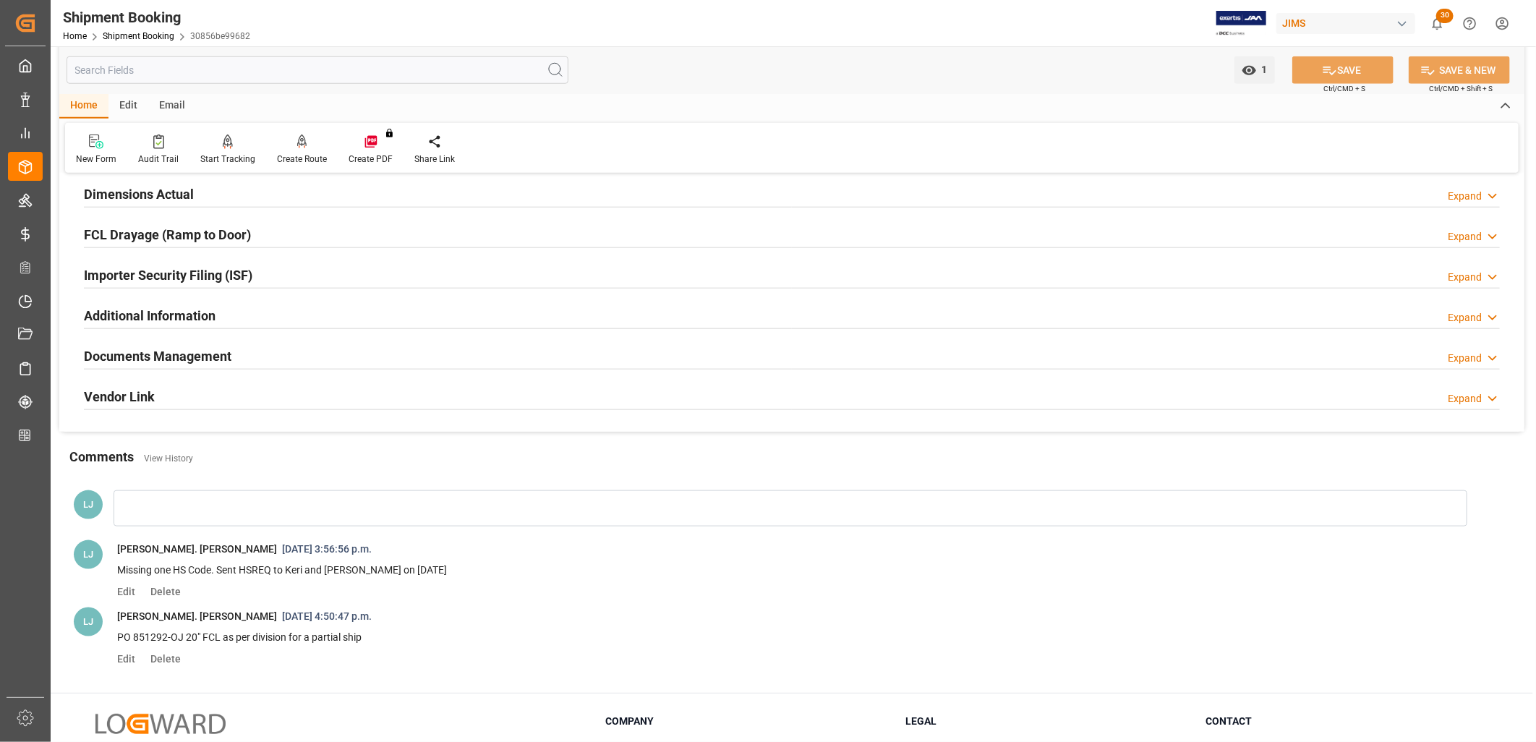
scroll to position [913, 0]
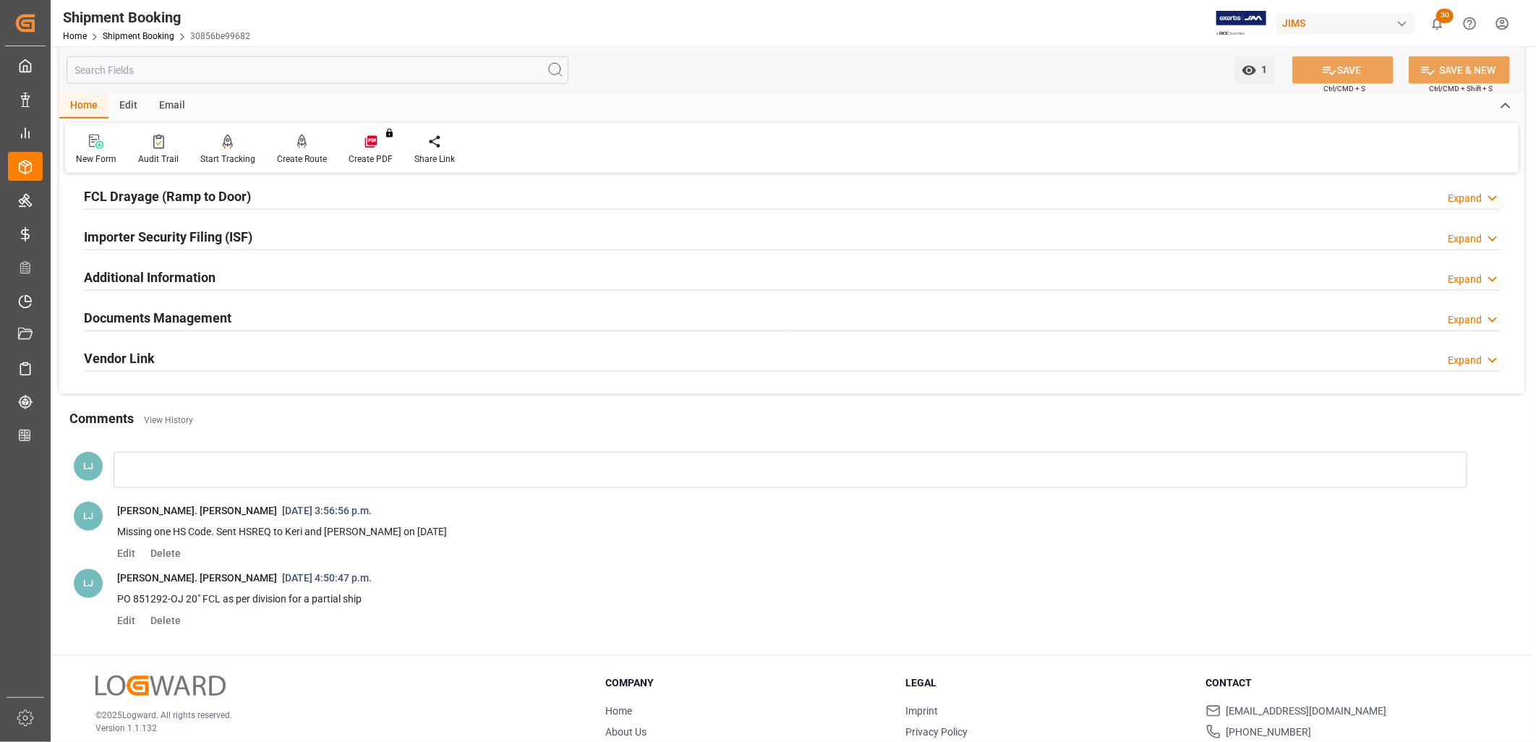
click at [147, 317] on h2 "Documents Management" at bounding box center [158, 318] width 148 height 20
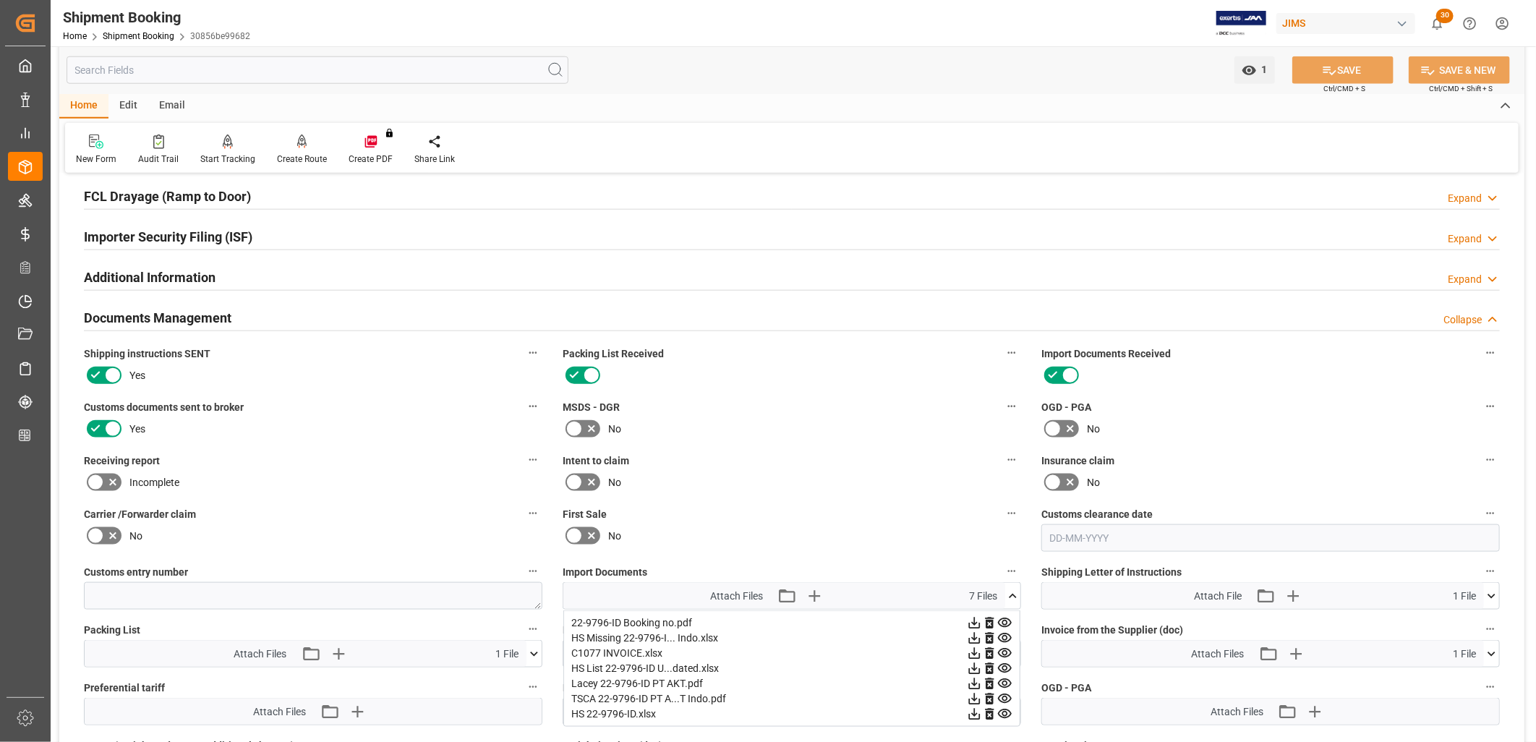
click at [1013, 594] on icon at bounding box center [1013, 596] width 8 height 4
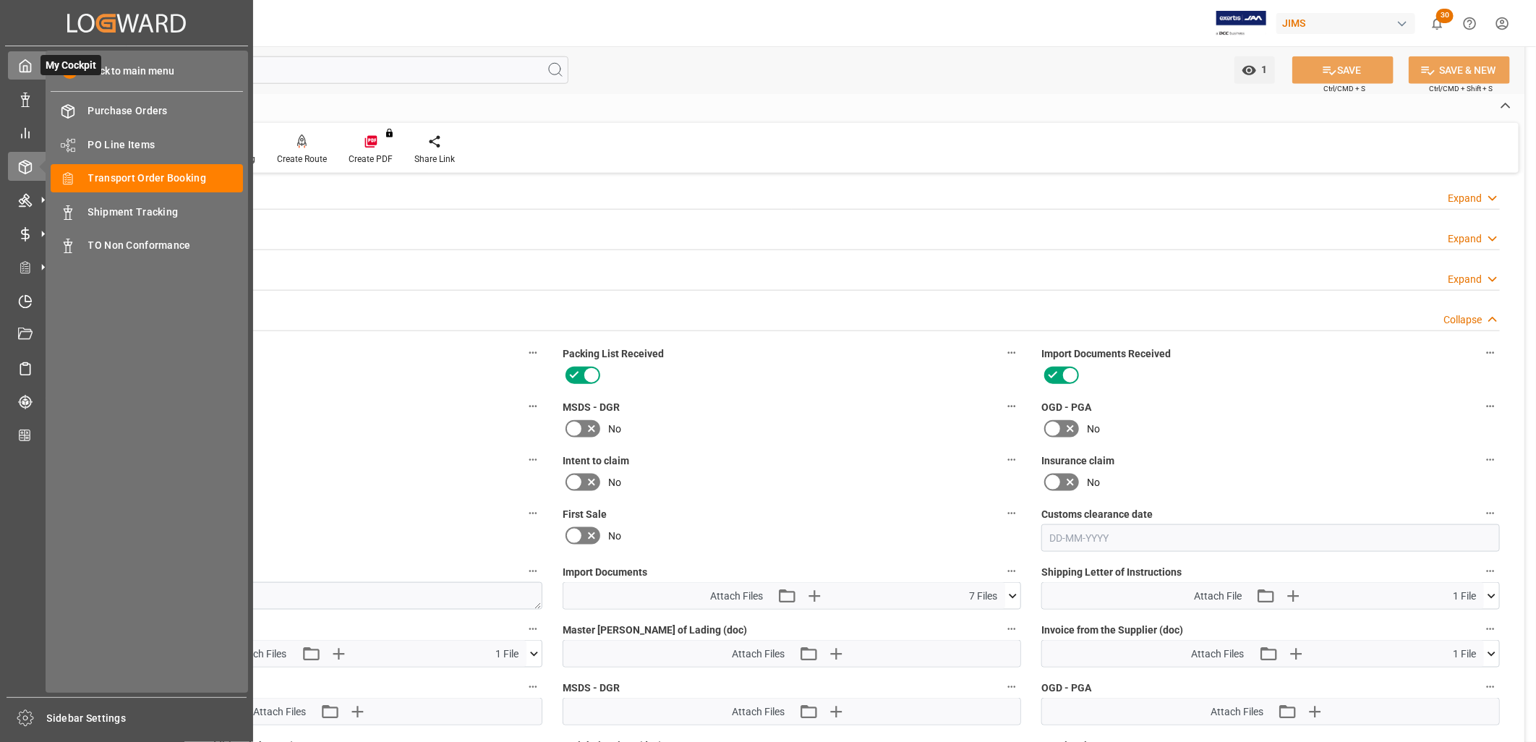
click at [29, 64] on icon at bounding box center [25, 66] width 14 height 14
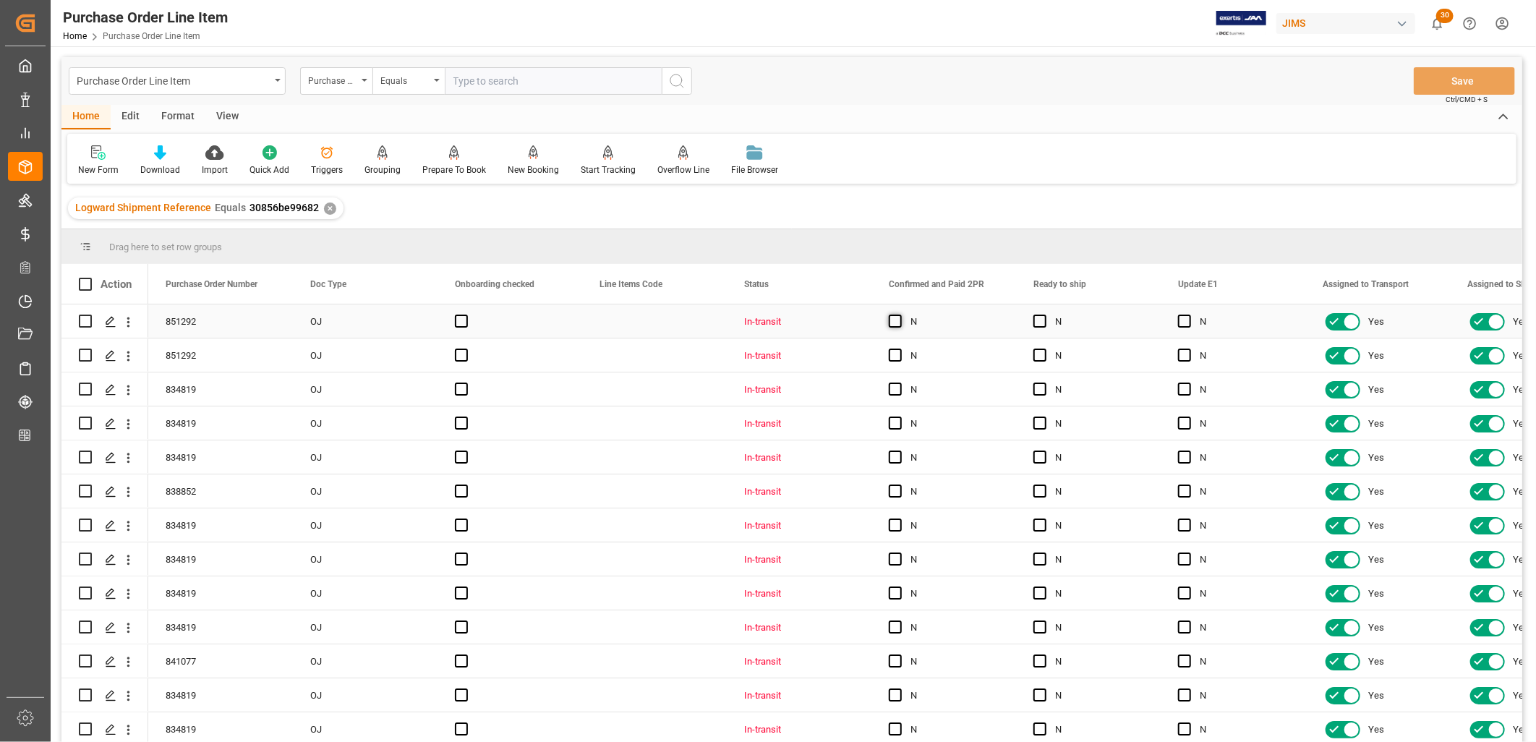
click at [893, 319] on span "Press SPACE to select this row." at bounding box center [895, 321] width 13 height 13
click at [900, 315] on input "Press SPACE to select this row." at bounding box center [900, 315] width 0 height 0
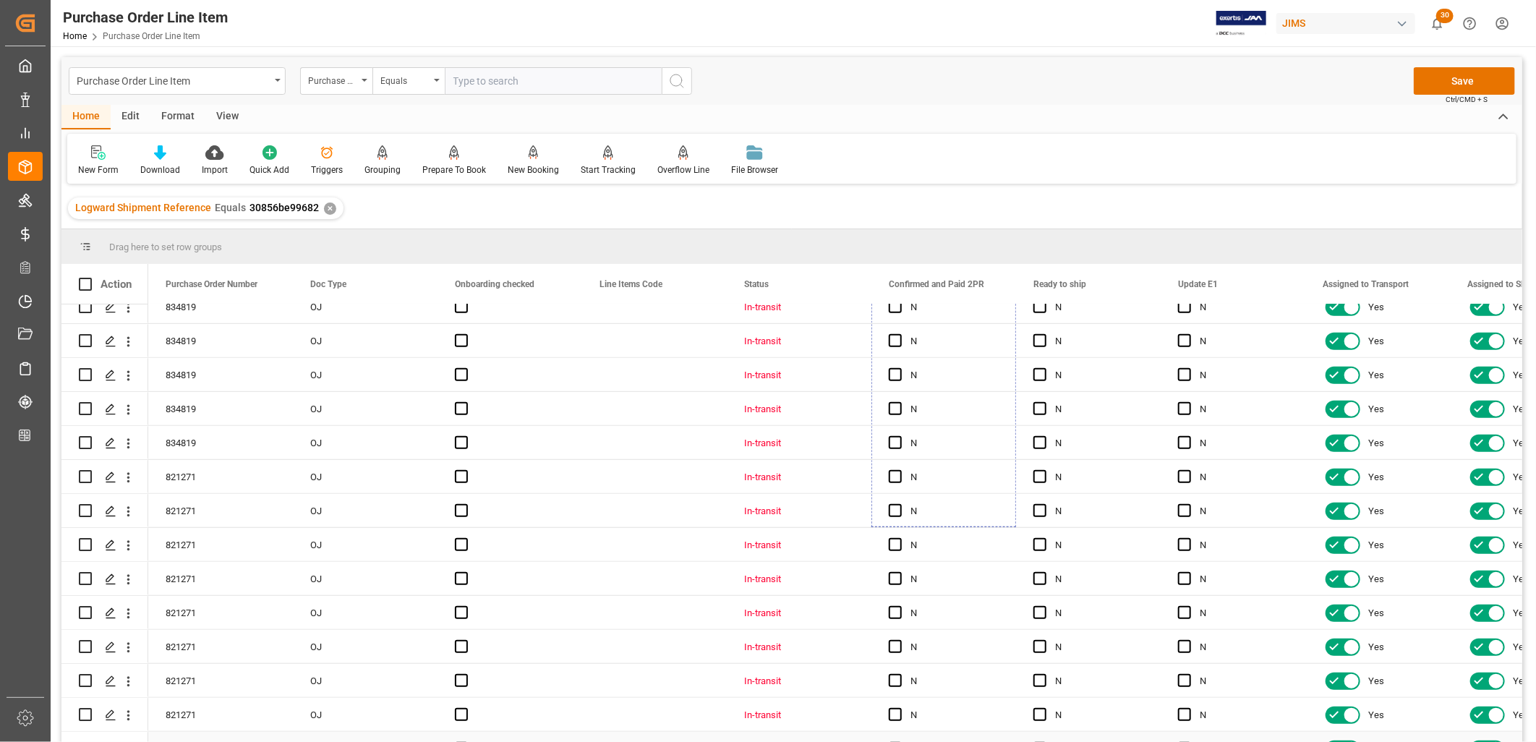
scroll to position [717, 0]
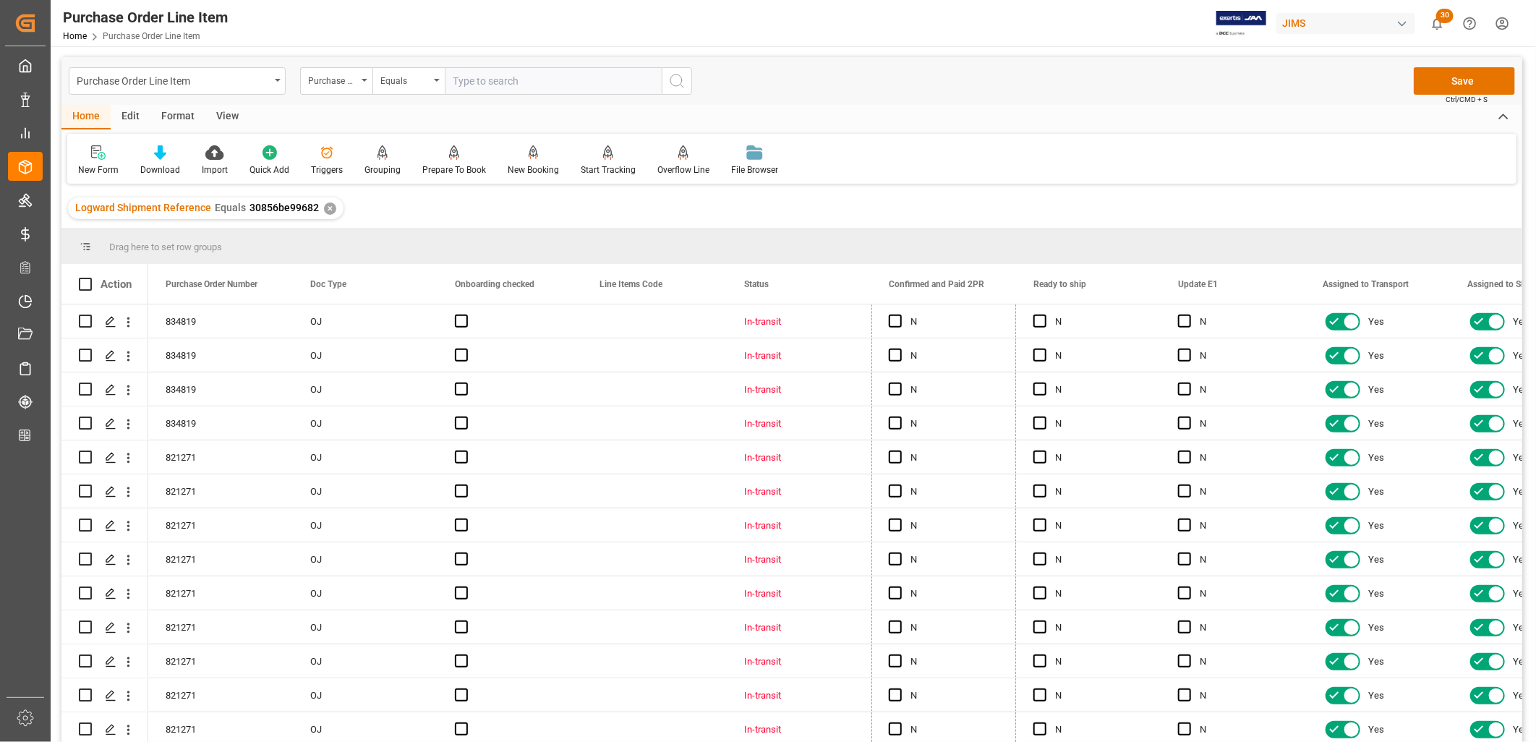
drag, startPoint x: 1013, startPoint y: 333, endPoint x: 958, endPoint y: 743, distance: 413.0
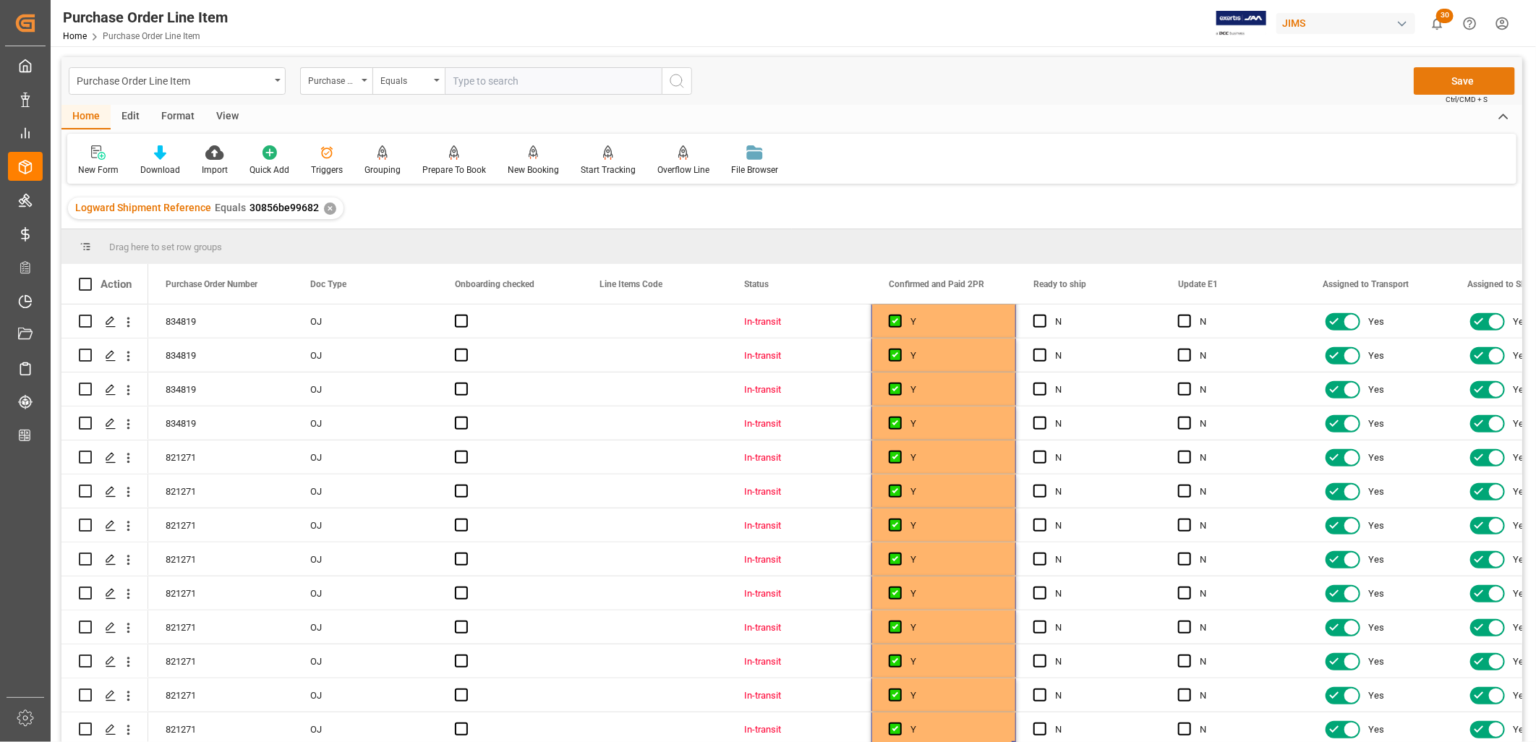
click at [1466, 80] on button "Save" at bounding box center [1464, 80] width 101 height 27
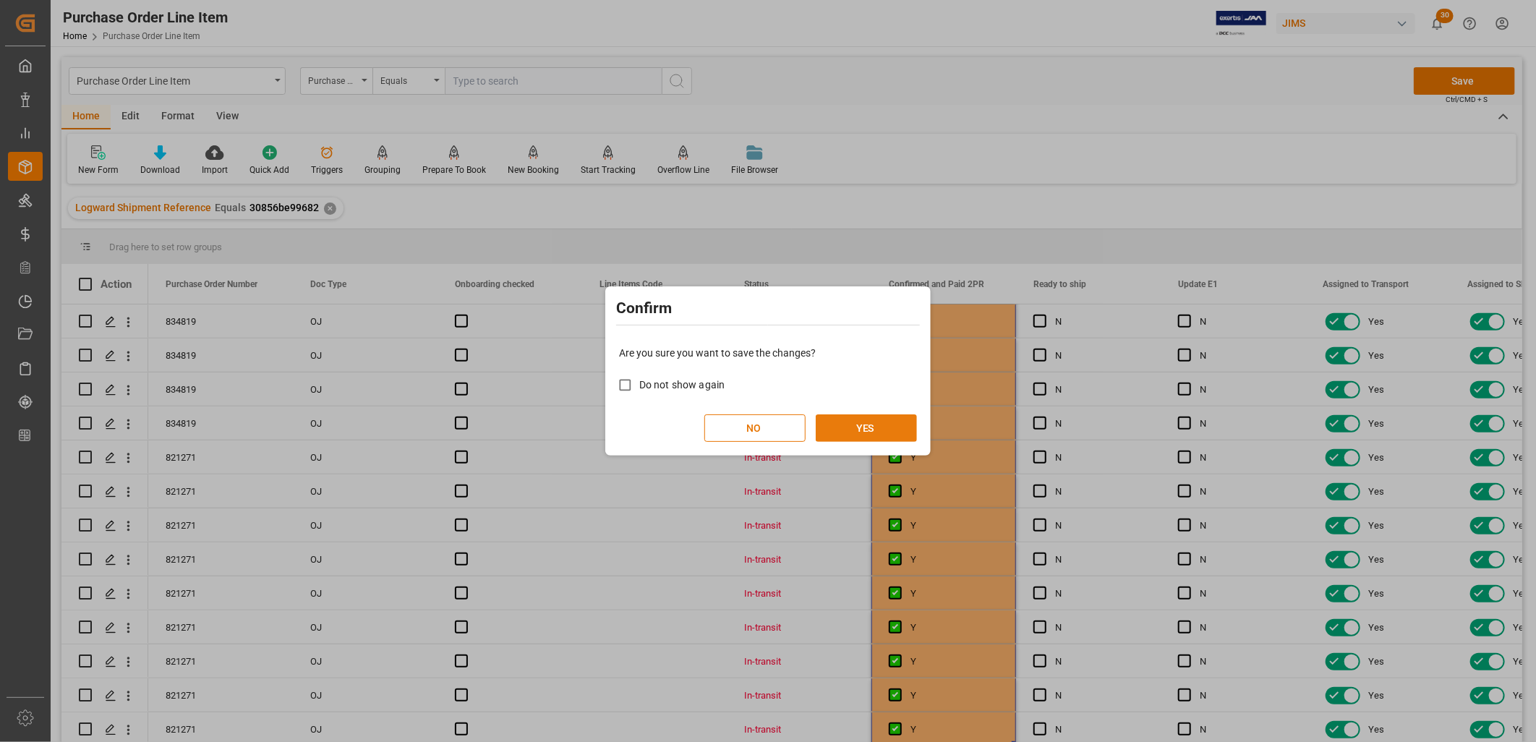
click at [865, 425] on button "YES" at bounding box center [866, 427] width 101 height 27
